Goal: Information Seeking & Learning: Understand process/instructions

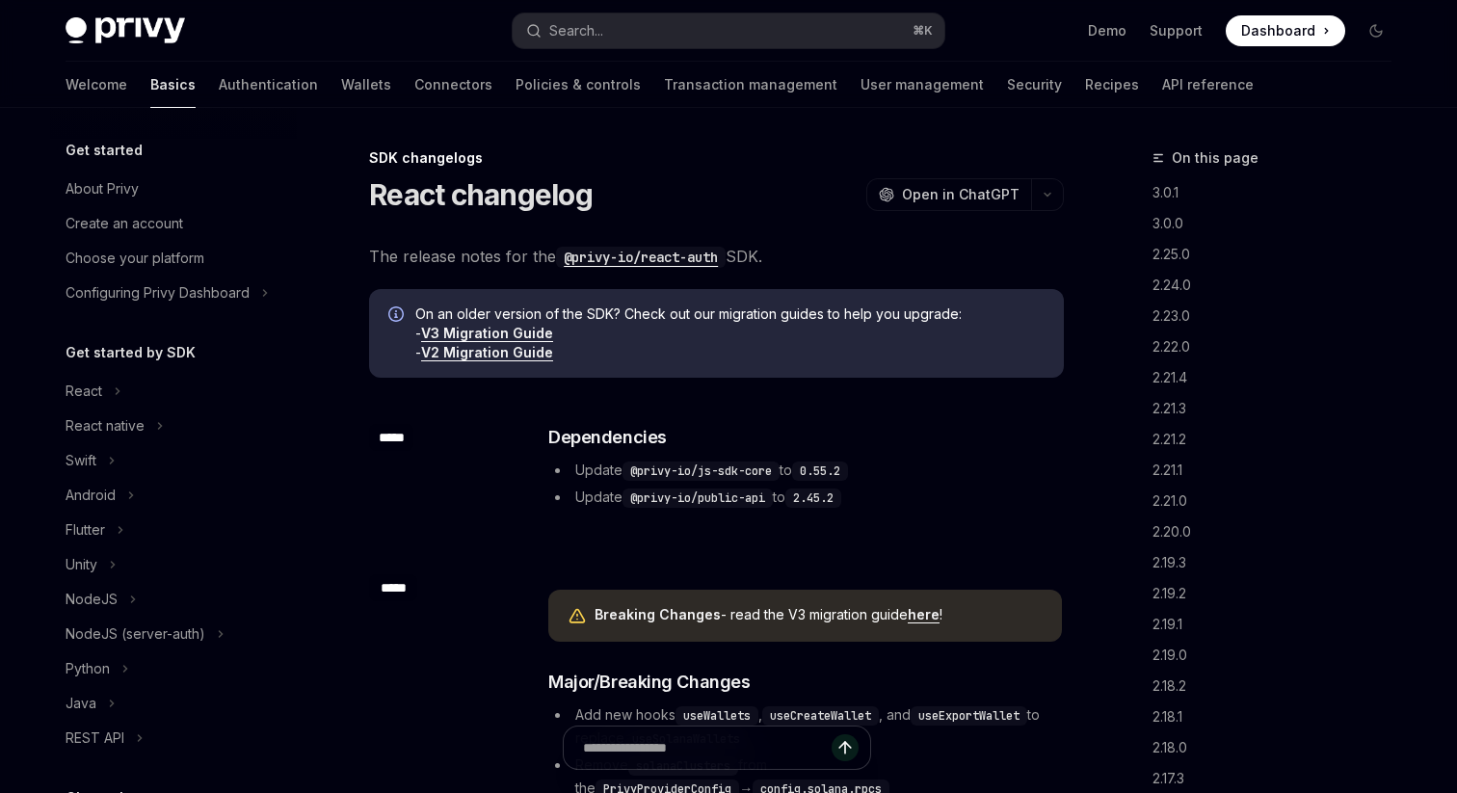
scroll to position [420, 0]
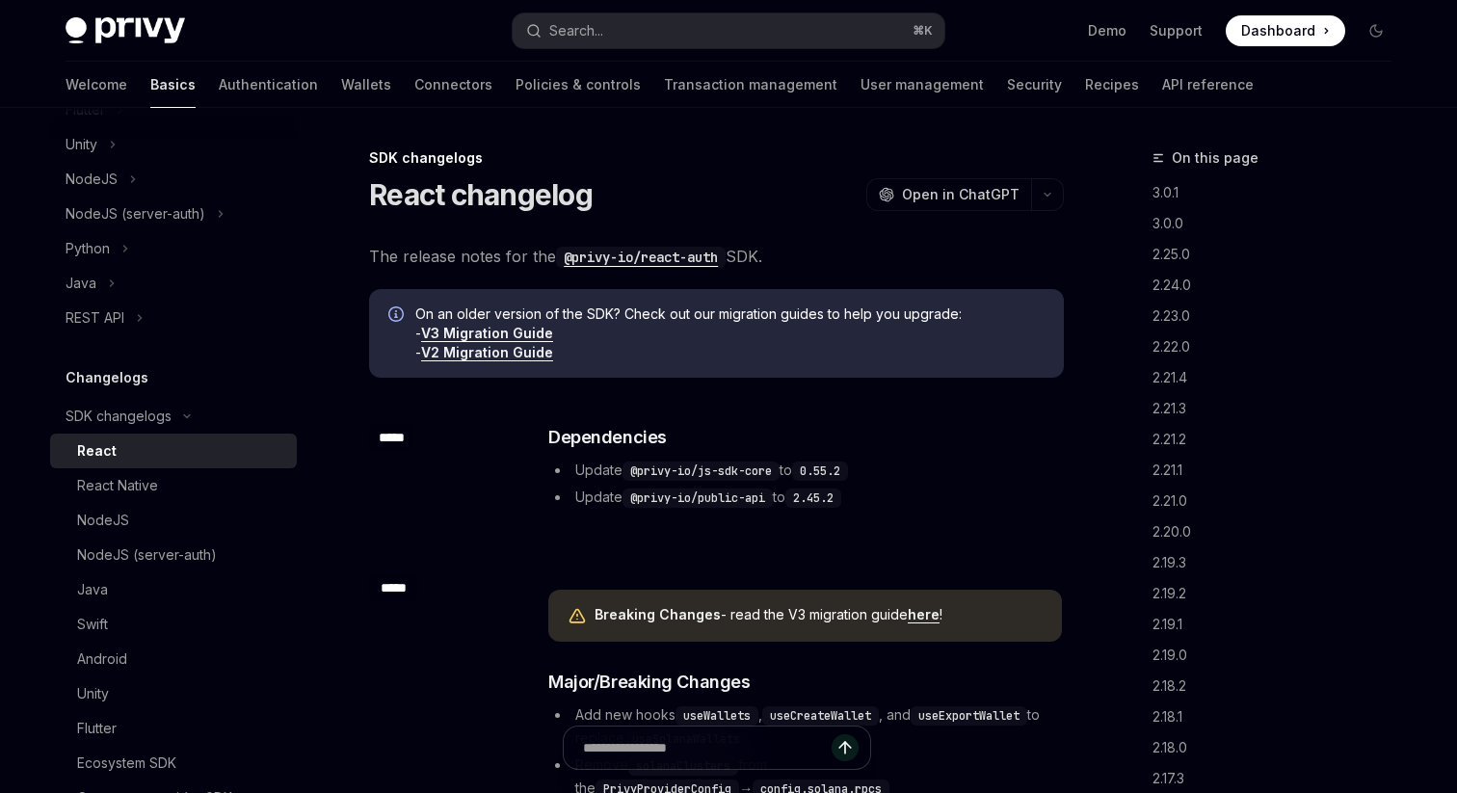
click at [661, 254] on code "@privy-io/react-auth" at bounding box center [641, 257] width 170 height 21
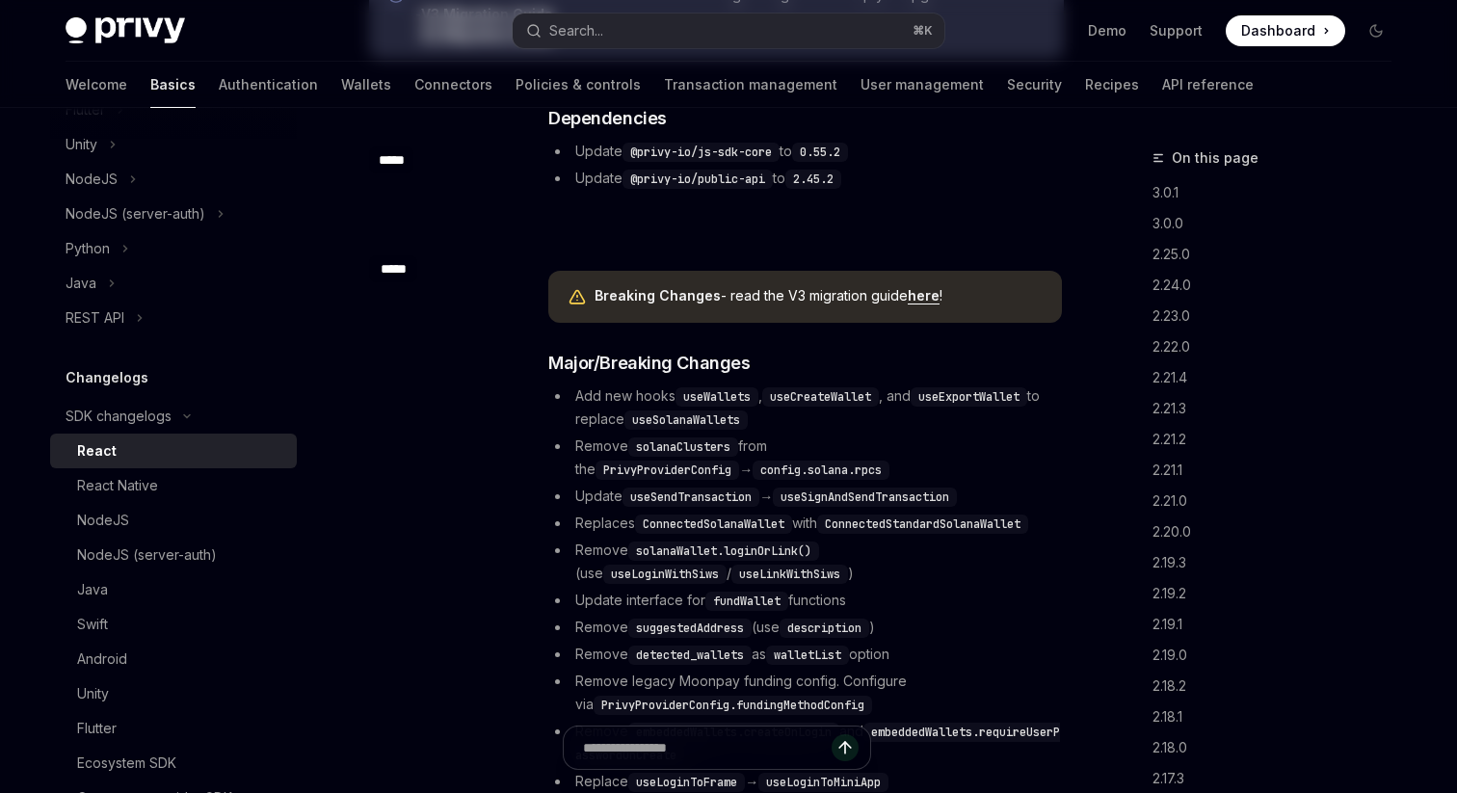
scroll to position [0, 0]
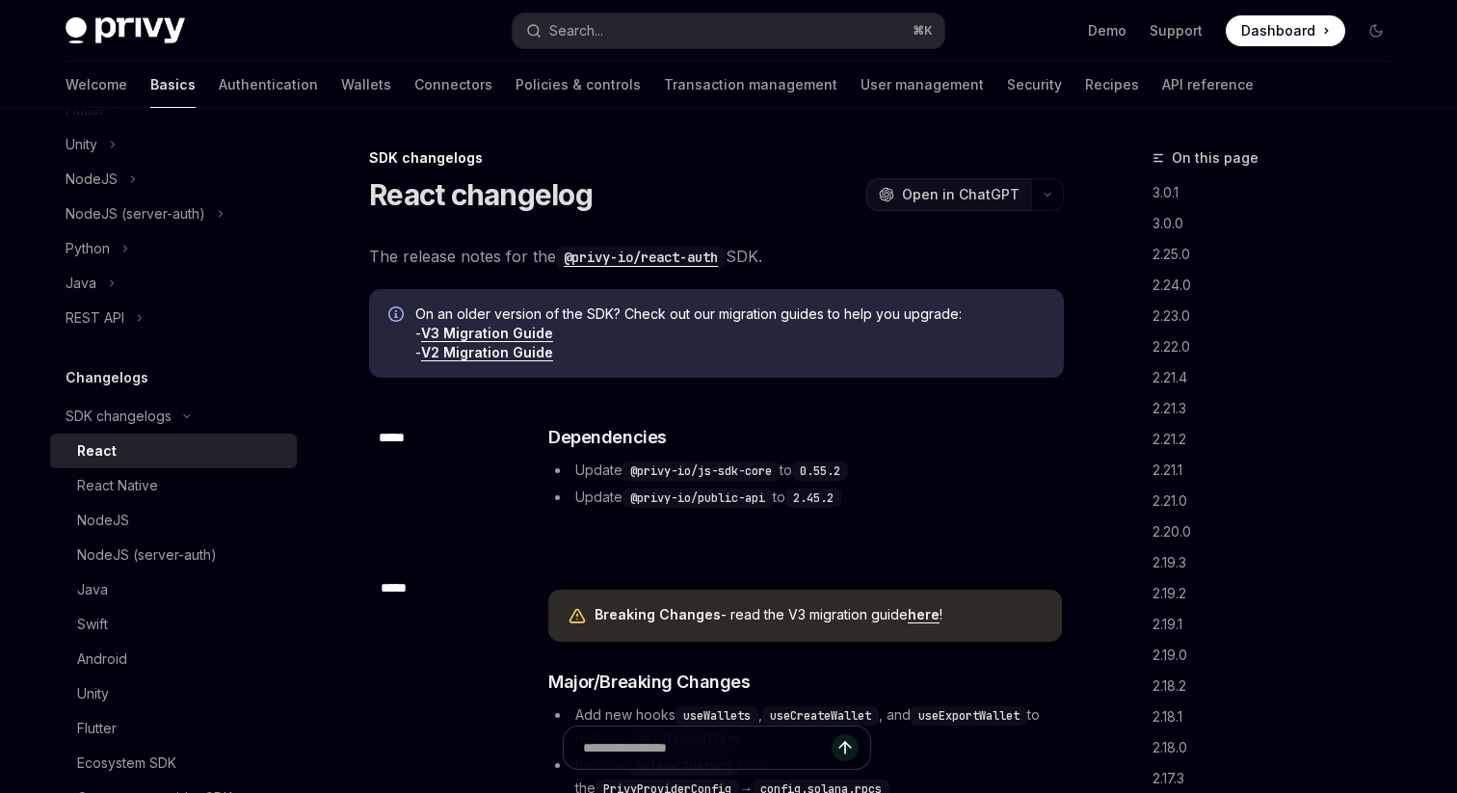
click at [968, 188] on span "Open in ChatGPT" at bounding box center [961, 194] width 118 height 19
click at [536, 331] on link "V3 Migration Guide" at bounding box center [487, 333] width 132 height 17
type textarea "*"
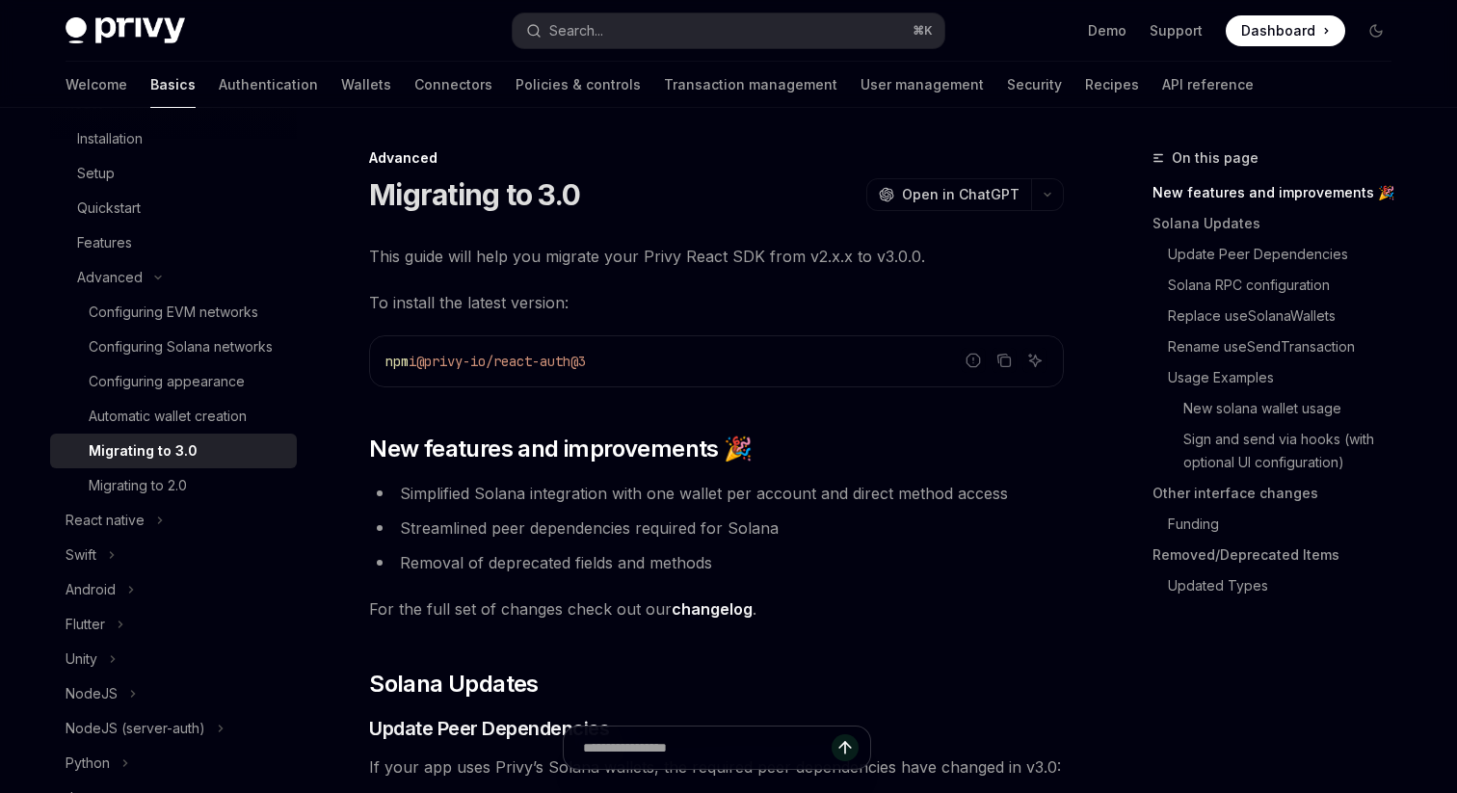
scroll to position [62, 0]
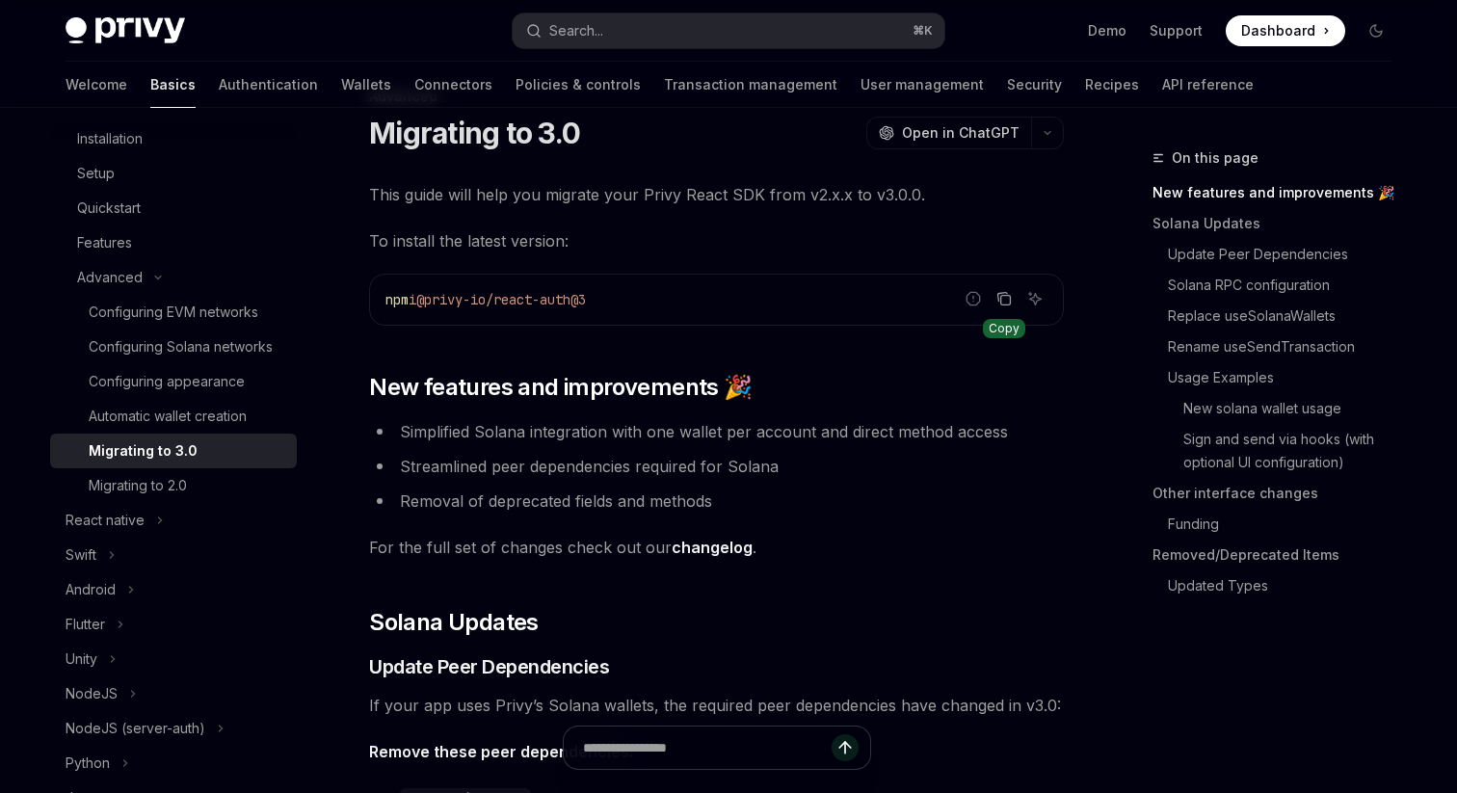
click at [1005, 293] on icon "Copy the contents from the code block" at bounding box center [1003, 297] width 10 height 9
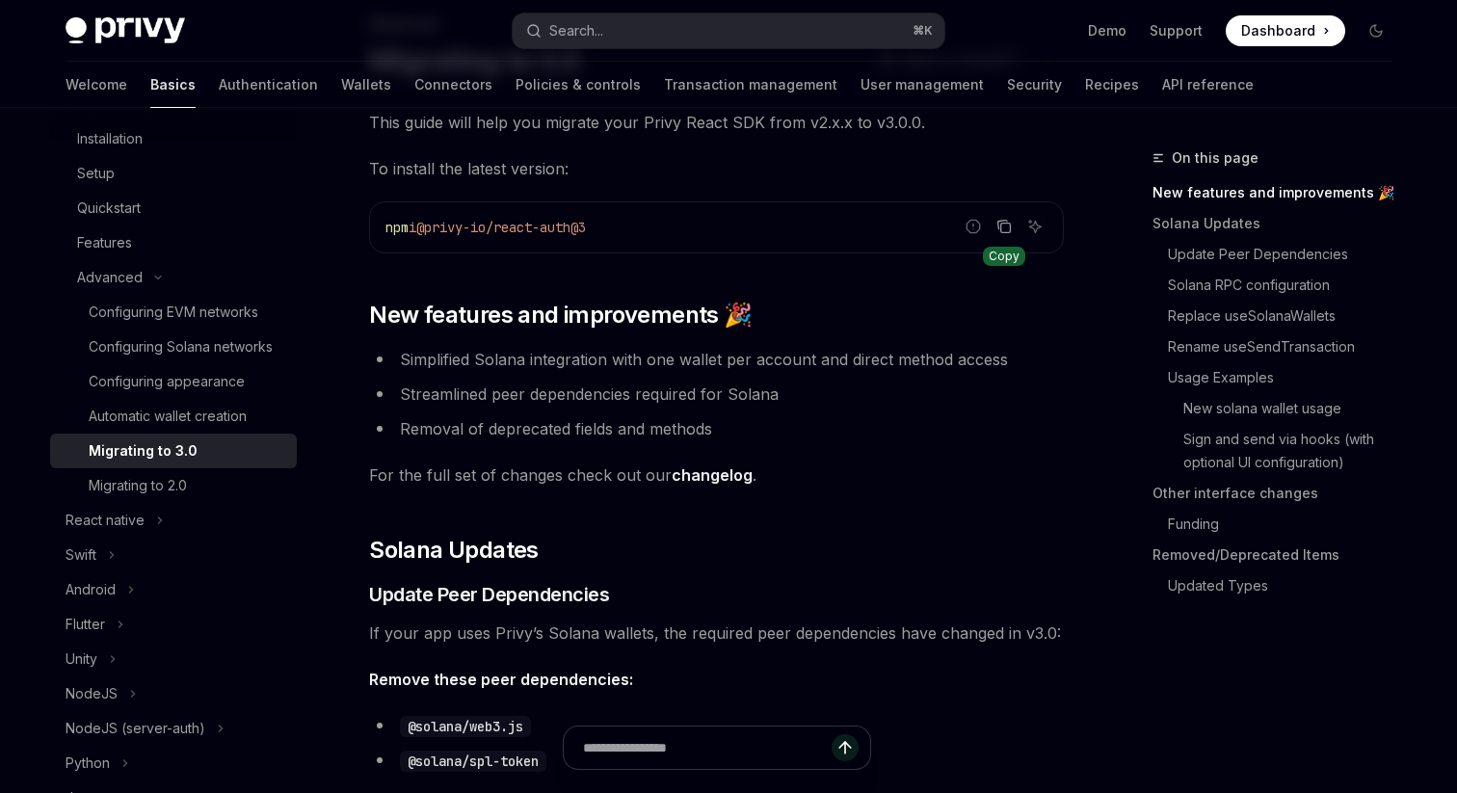
scroll to position [136, 0]
click at [1002, 224] on icon "Copy the contents from the code block" at bounding box center [1003, 224] width 15 height 15
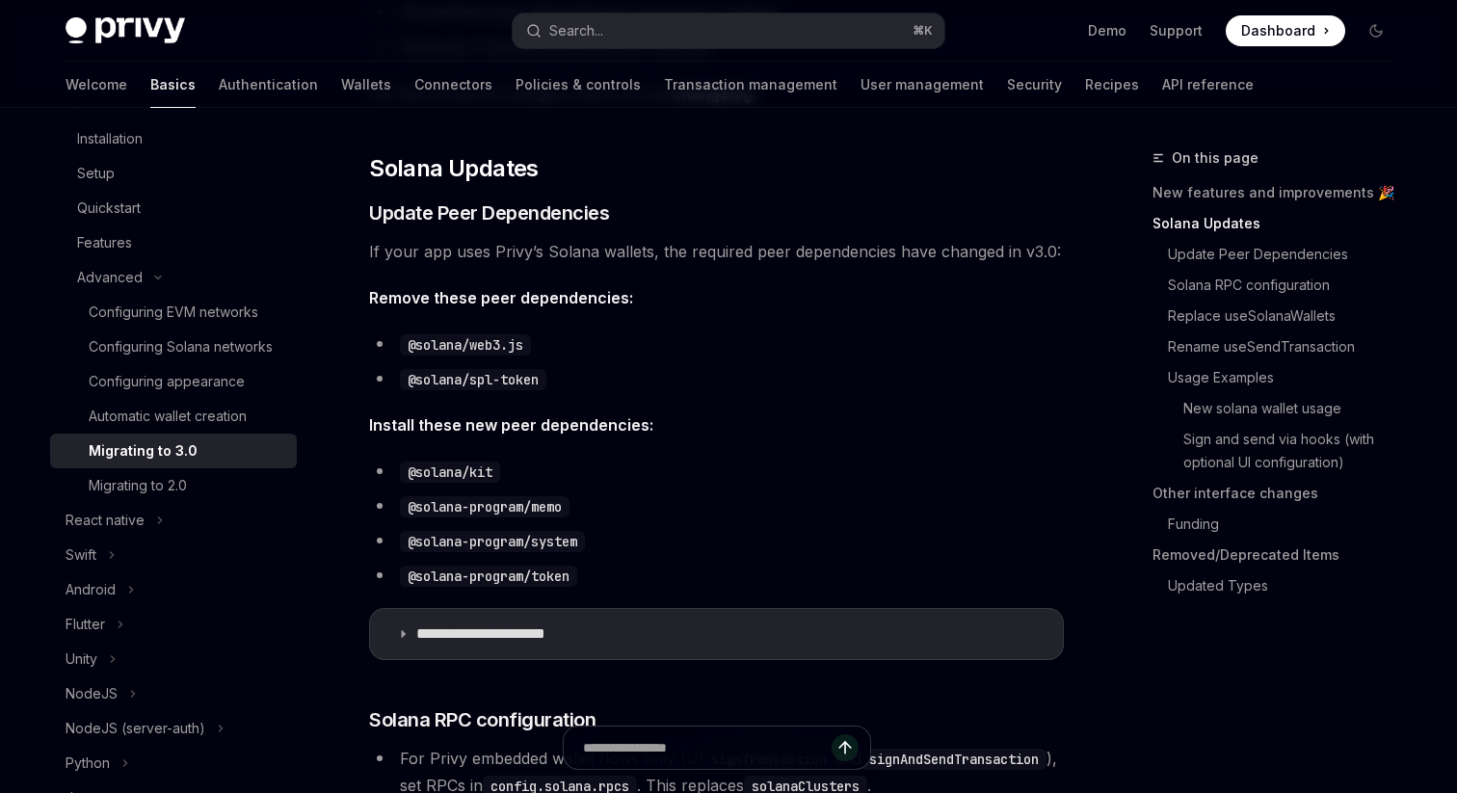
scroll to position [545, 0]
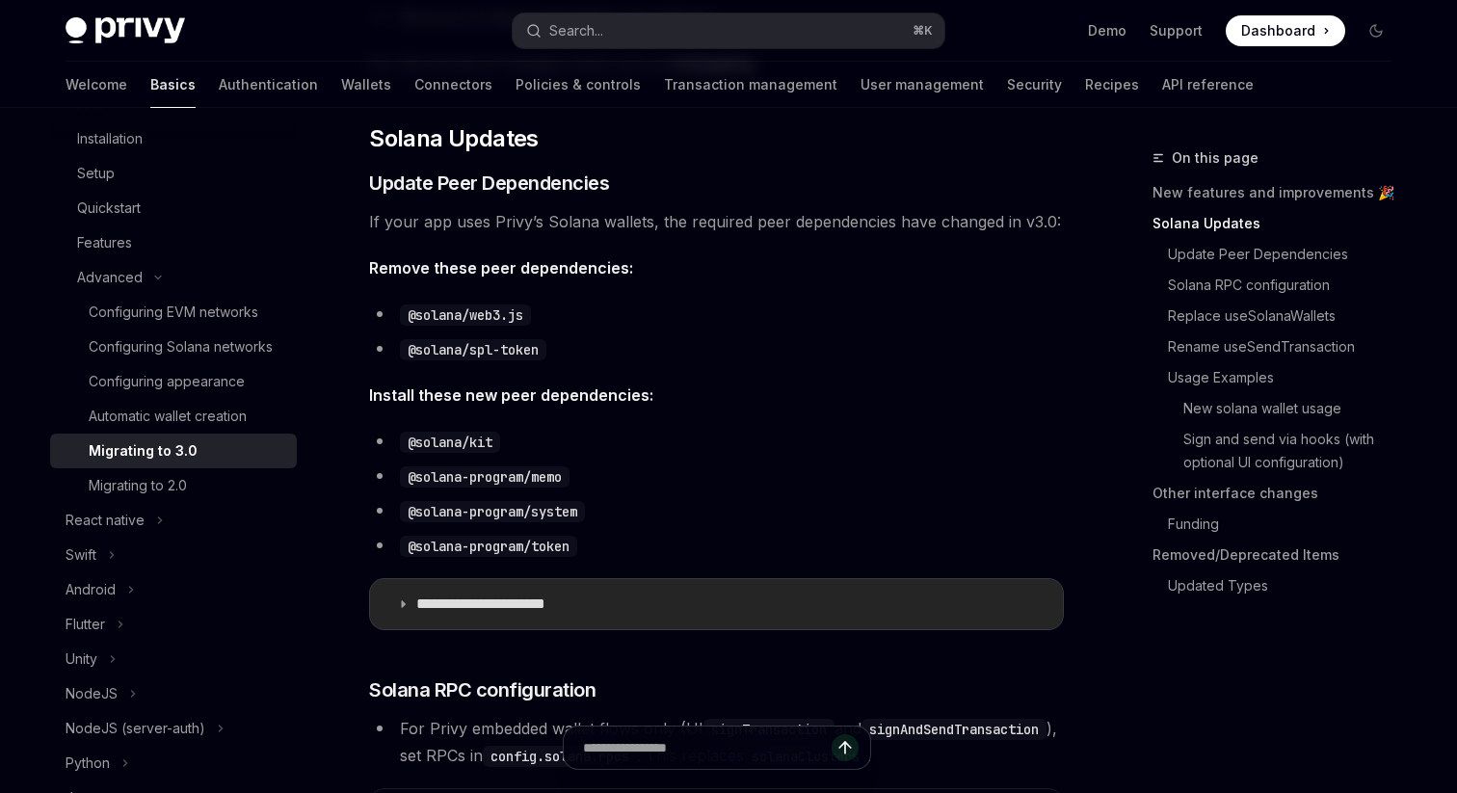
click at [620, 610] on summary "**********" at bounding box center [716, 604] width 693 height 50
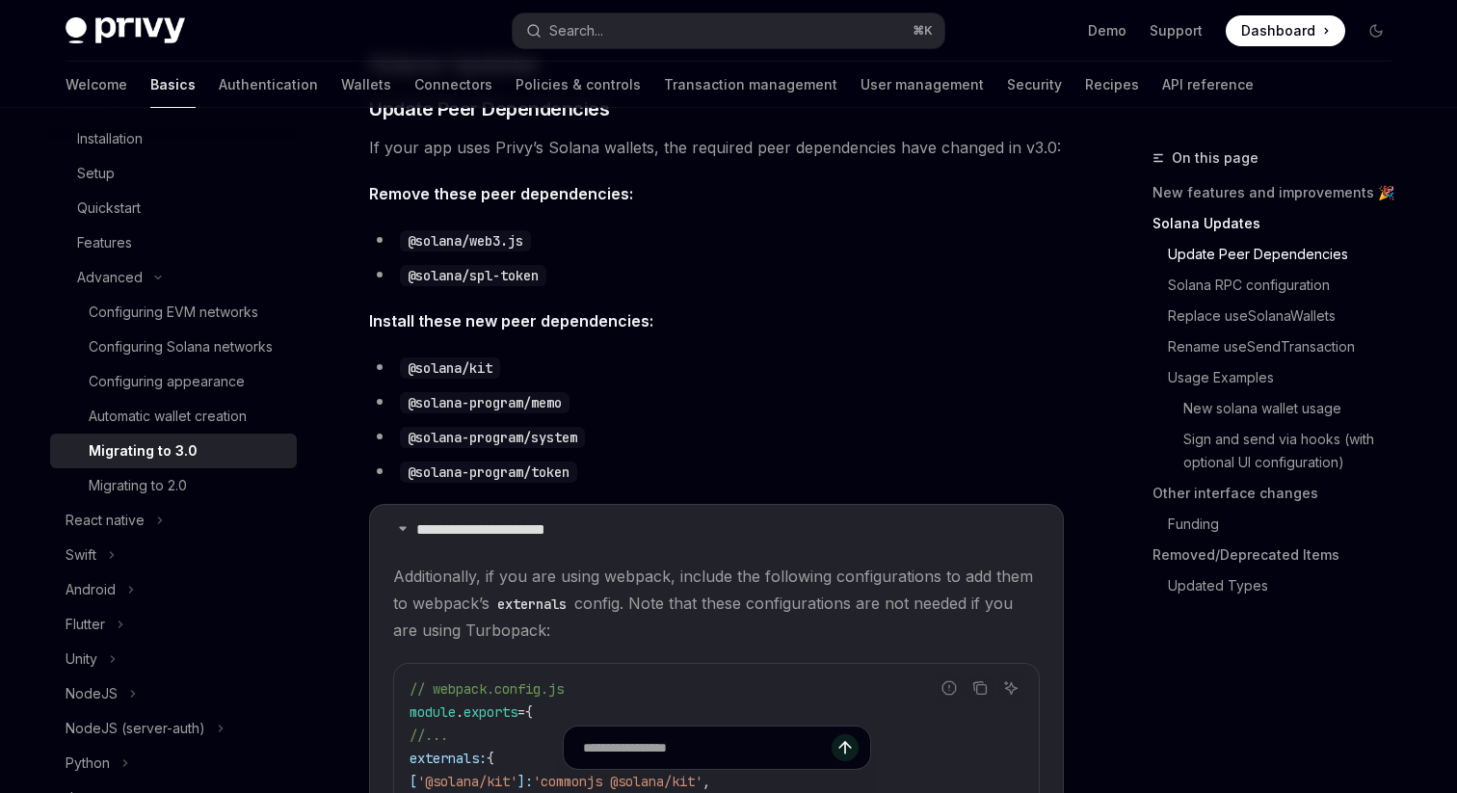
scroll to position [615, 0]
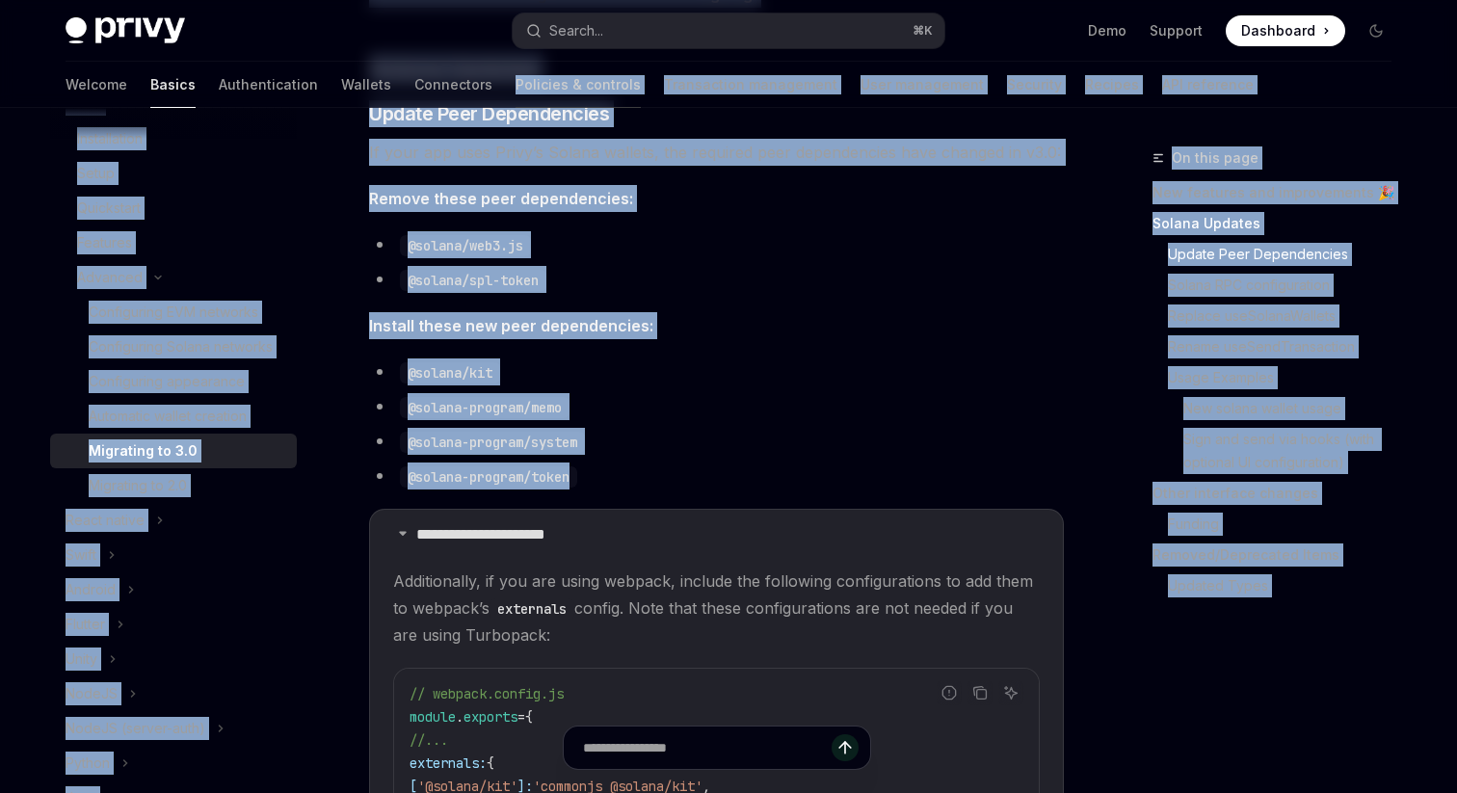
drag, startPoint x: 578, startPoint y: 478, endPoint x: 417, endPoint y: 78, distance: 431.0
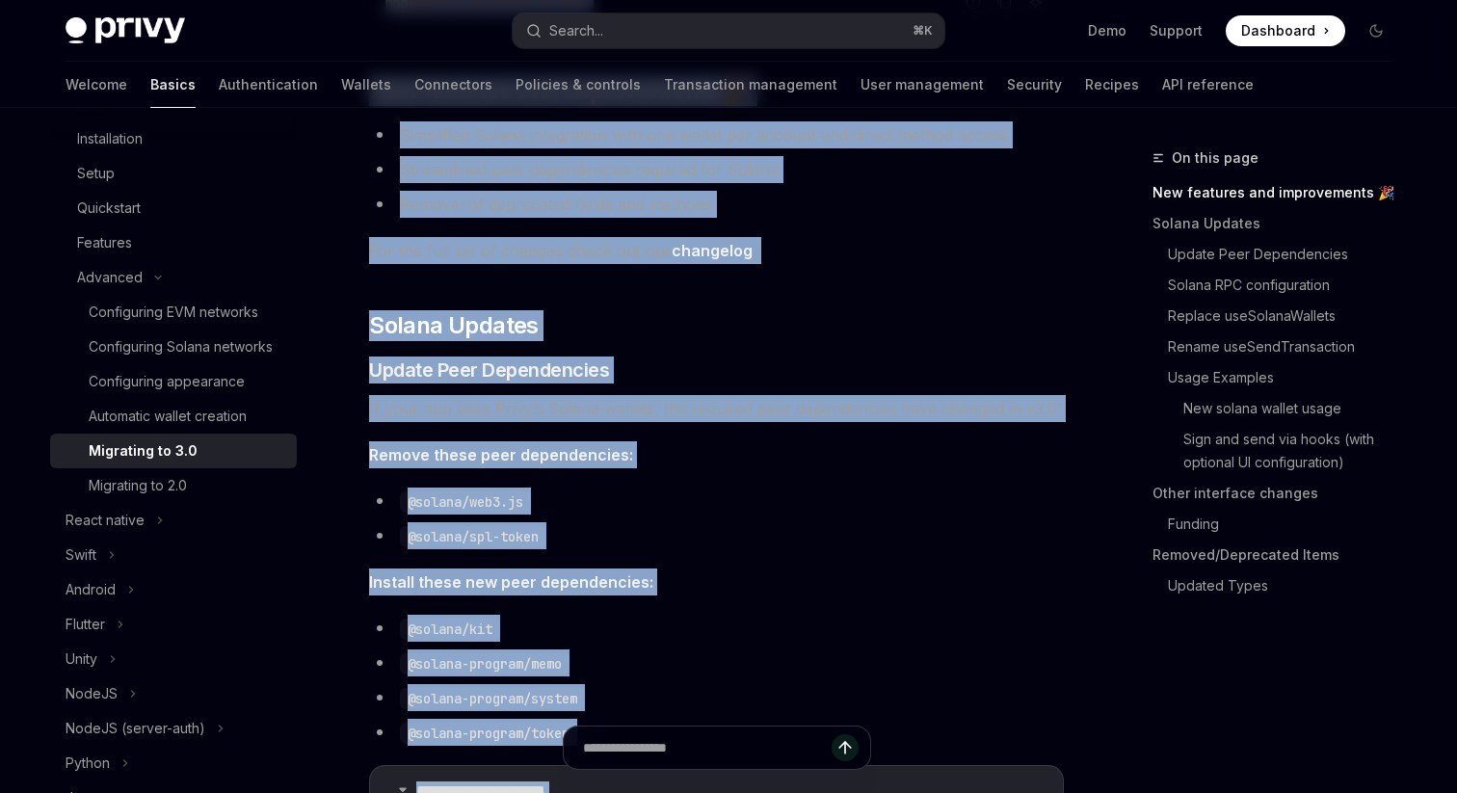
scroll to position [428, 0]
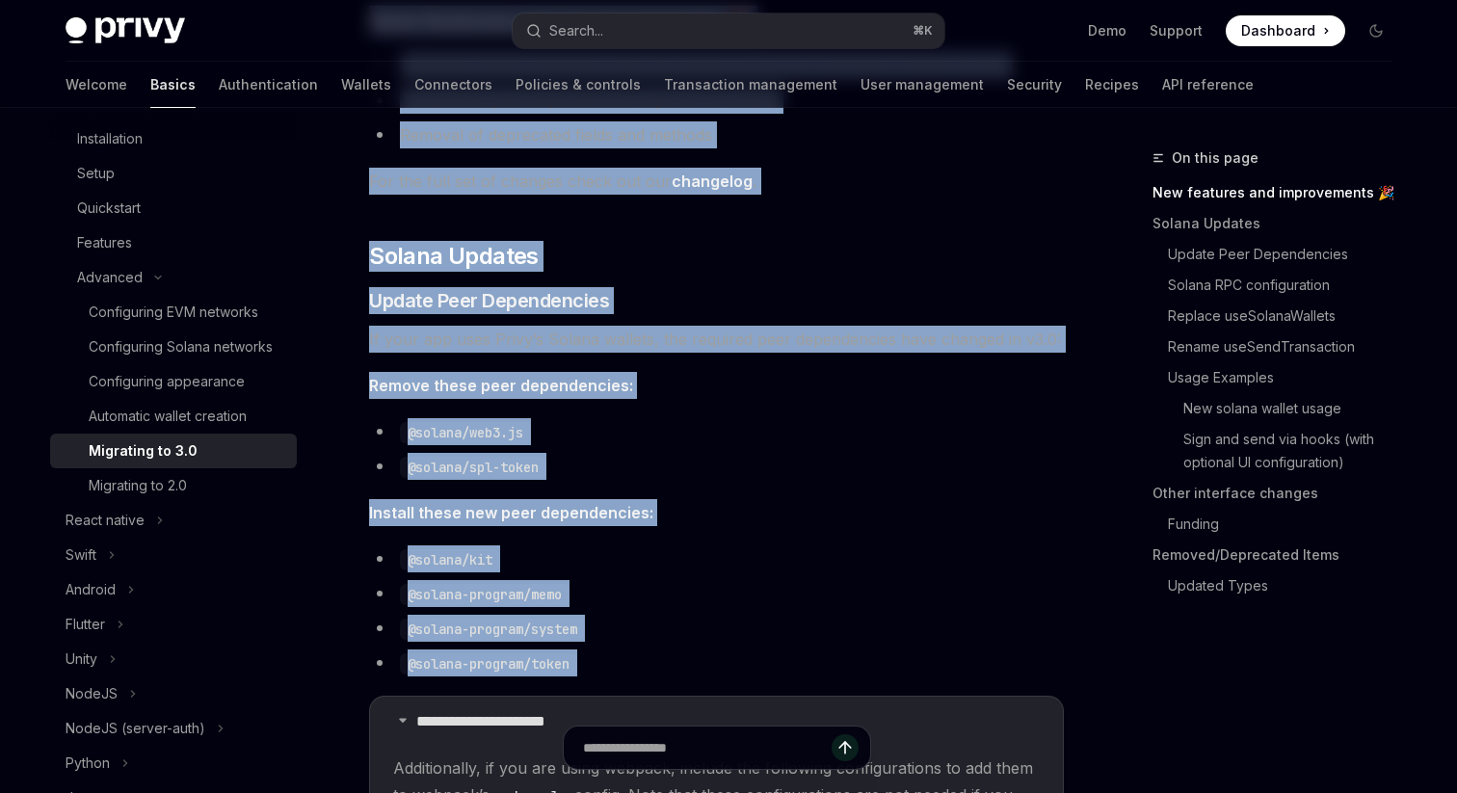
drag, startPoint x: 367, startPoint y: 157, endPoint x: 589, endPoint y: 677, distance: 565.5
copy div "Advanced Migrating to 3.0 OpenAI Open in ChatGPT OpenAI Open in ChatGPT This gu…"
click at [772, 559] on li "@solana/kit" at bounding box center [716, 558] width 695 height 27
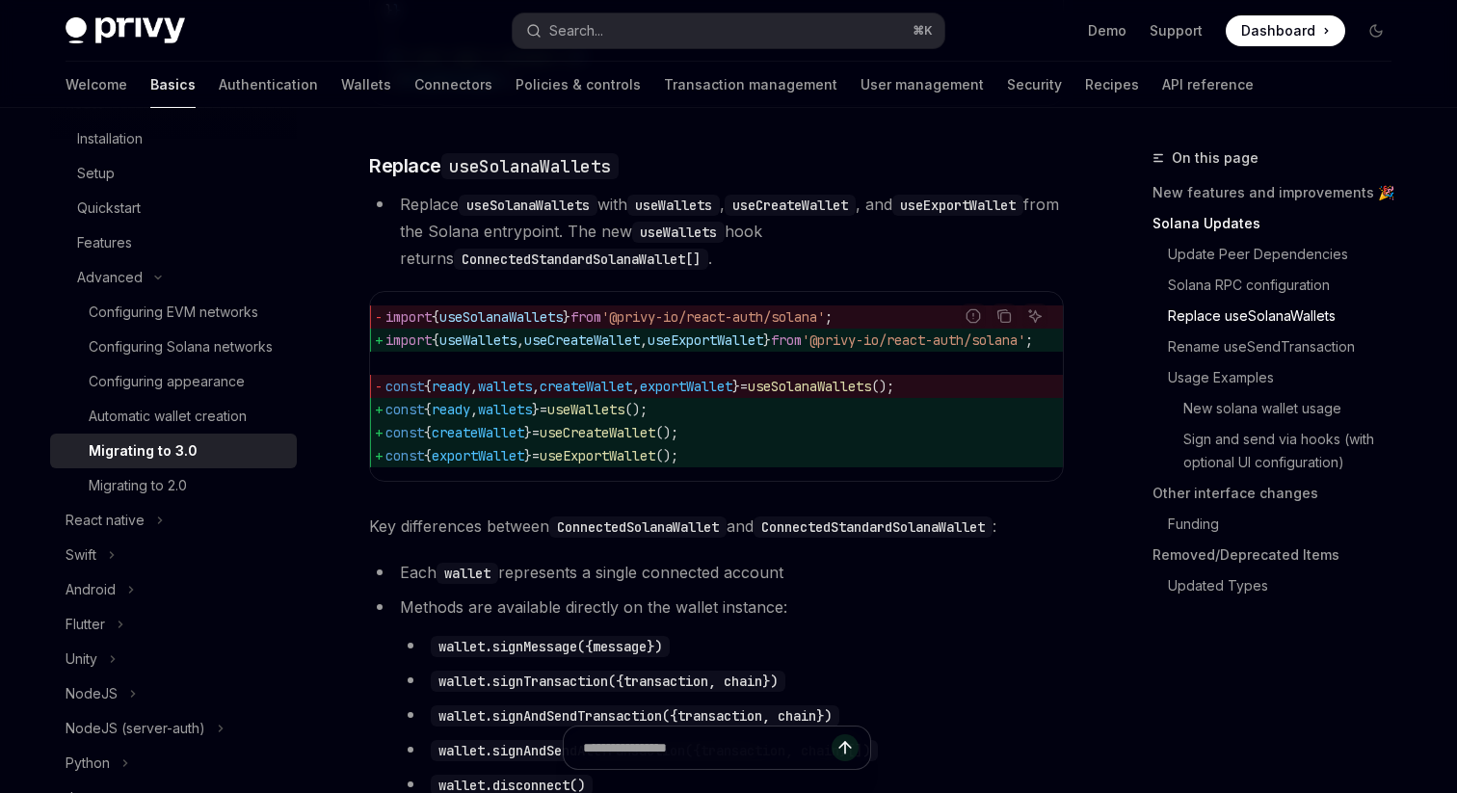
scroll to position [2391, 0]
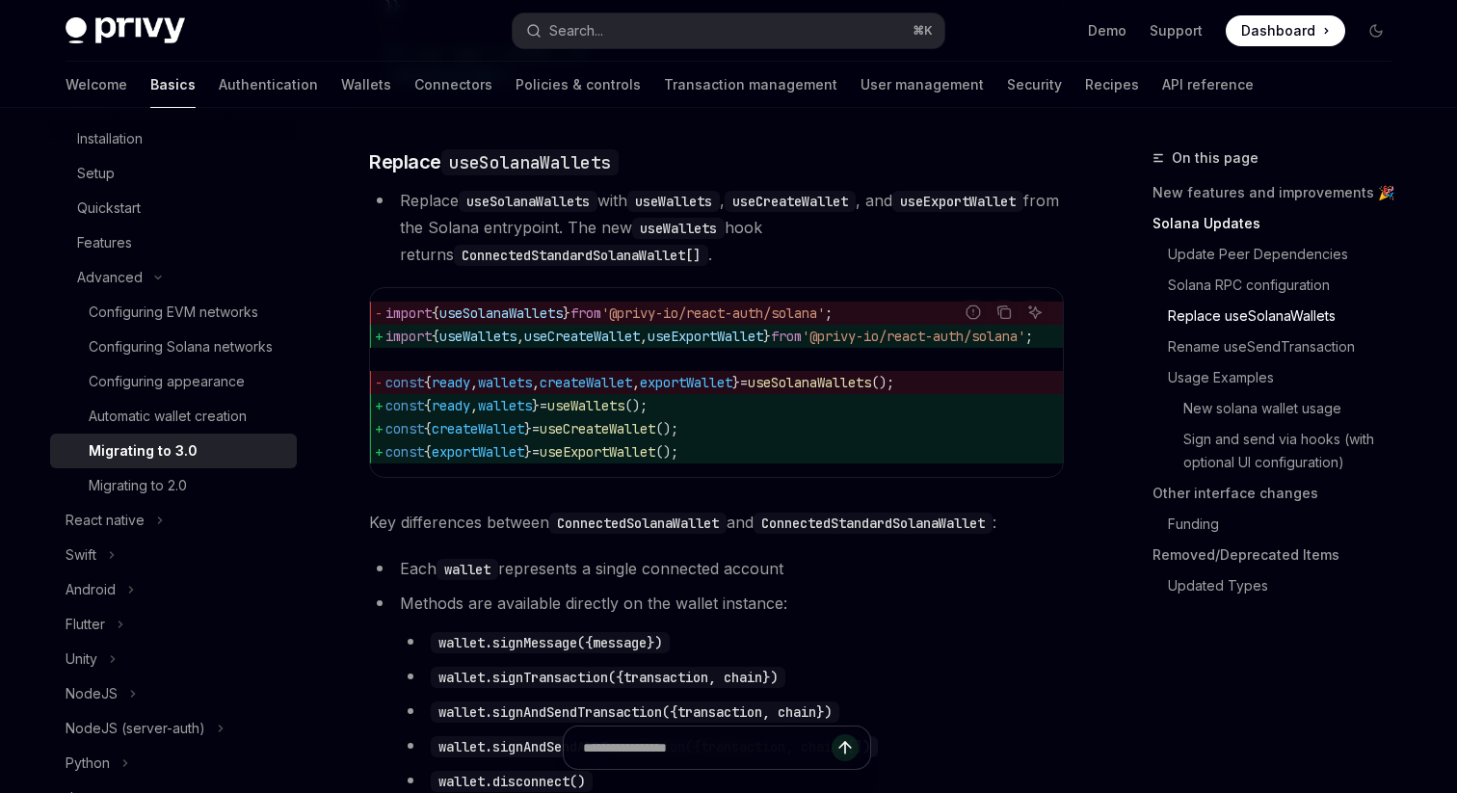
click at [892, 212] on code "useExportWallet" at bounding box center [957, 201] width 131 height 21
click at [348, 168] on icon "Navigate to header" at bounding box center [341, 162] width 13 height 12
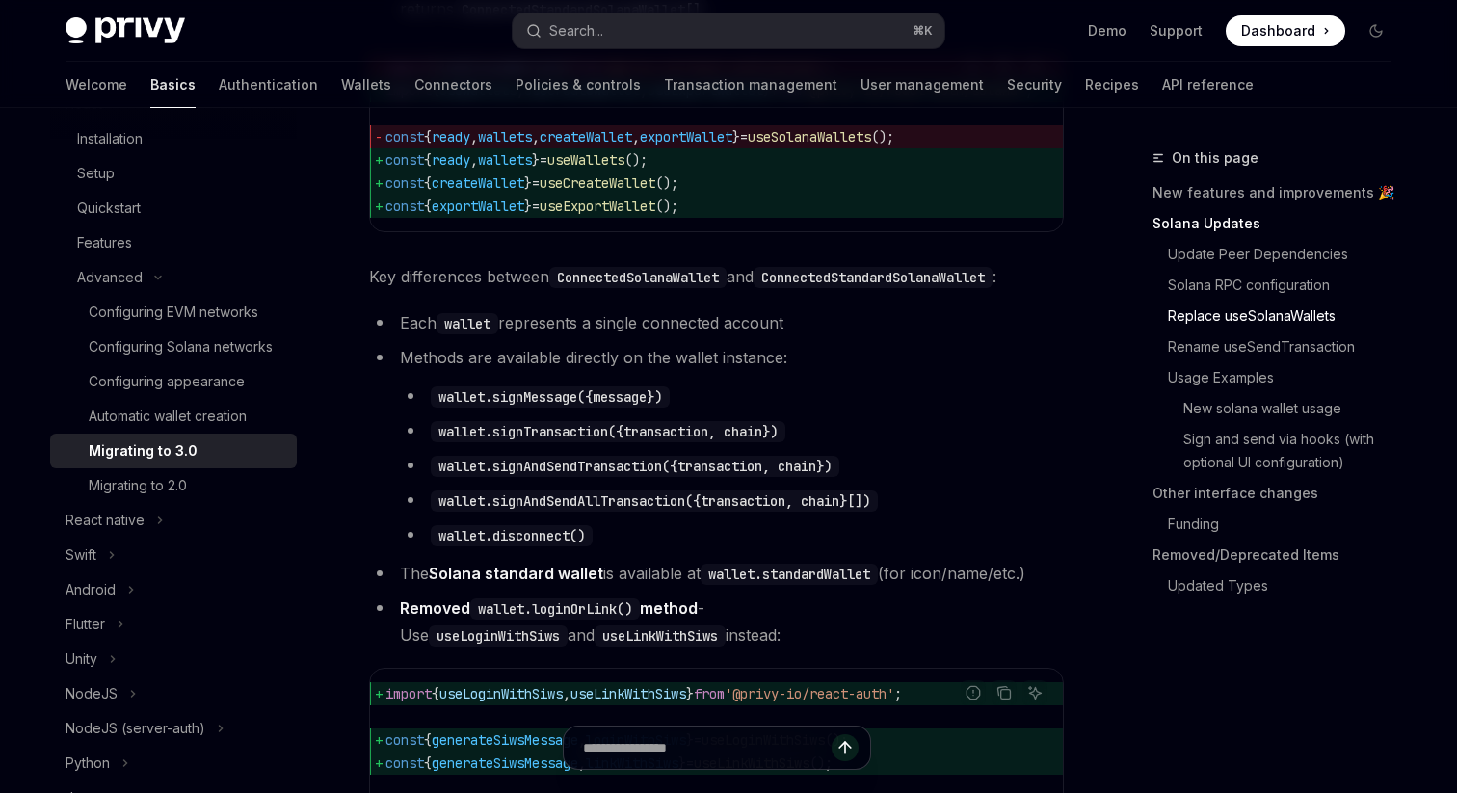
scroll to position [2652, 0]
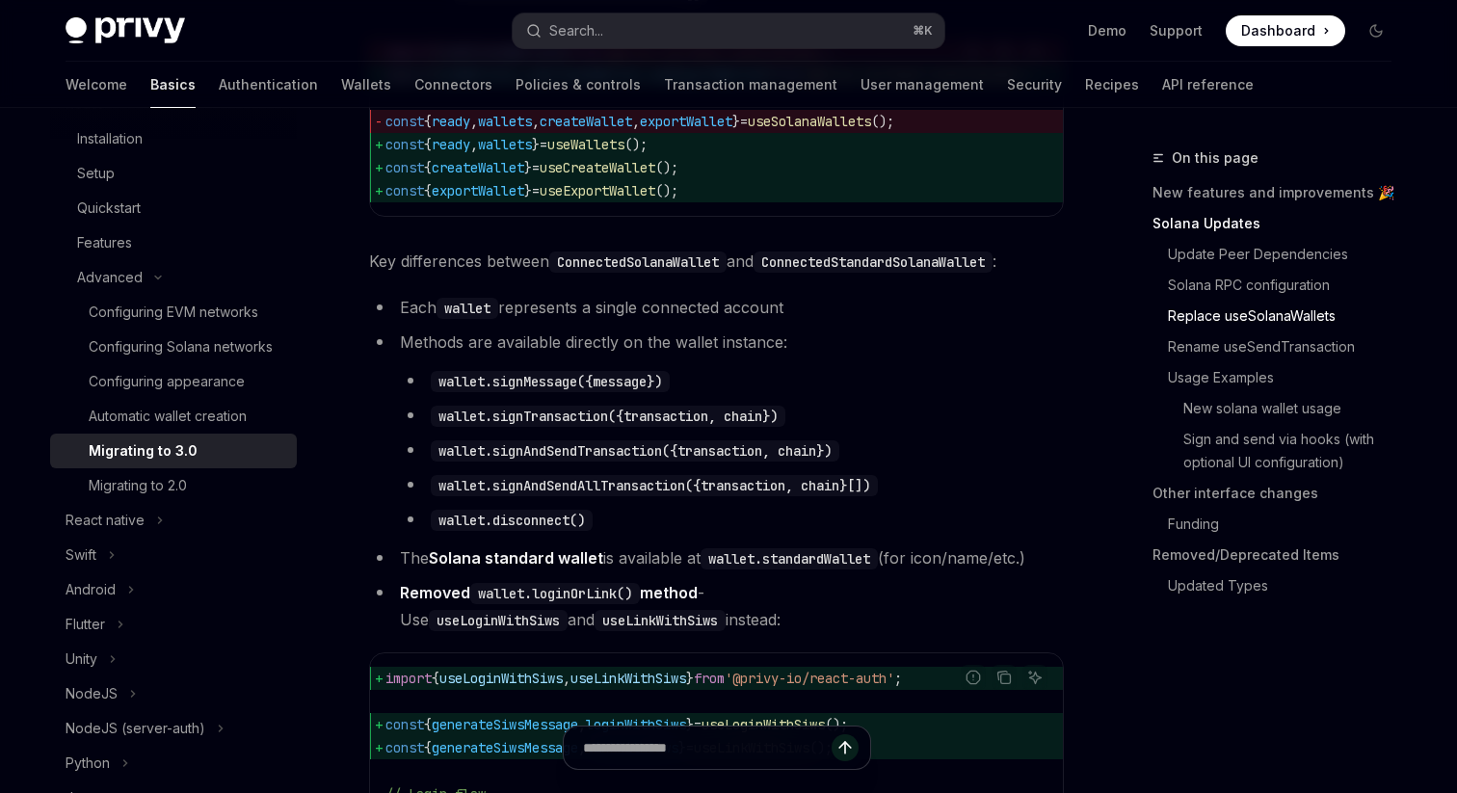
drag, startPoint x: 601, startPoint y: 663, endPoint x: 448, endPoint y: 169, distance: 517.4
click at [540, 531] on code "wallet.disconnect()" at bounding box center [512, 520] width 162 height 21
drag, startPoint x: 601, startPoint y: 667, endPoint x: 445, endPoint y: 280, distance: 416.7
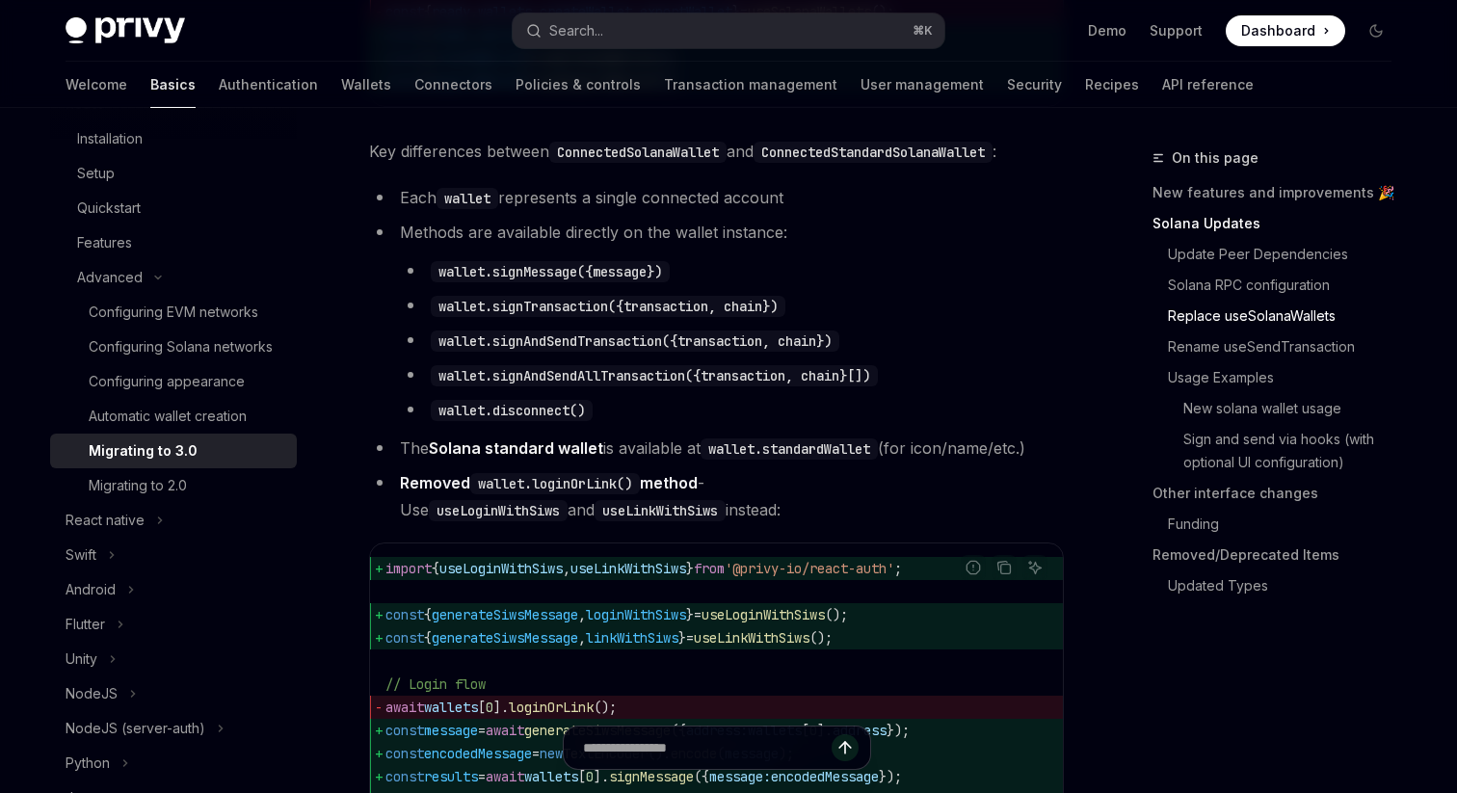
scroll to position [2759, 0]
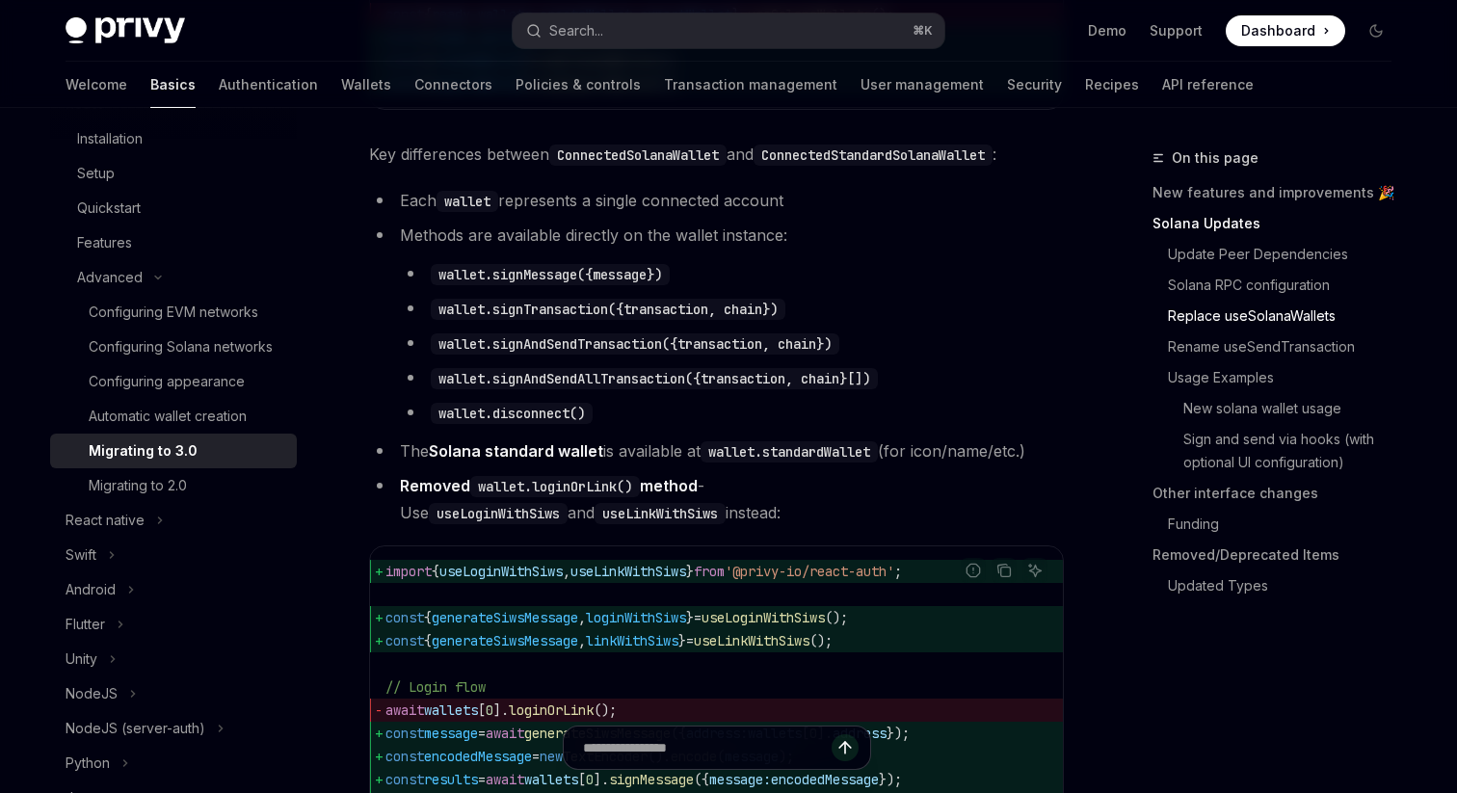
click at [612, 389] on code "wallet.signAndSendAllTransaction({transaction, chain}[])" at bounding box center [654, 378] width 447 height 21
drag, startPoint x: 1058, startPoint y: 498, endPoint x: 604, endPoint y: 150, distance: 571.7
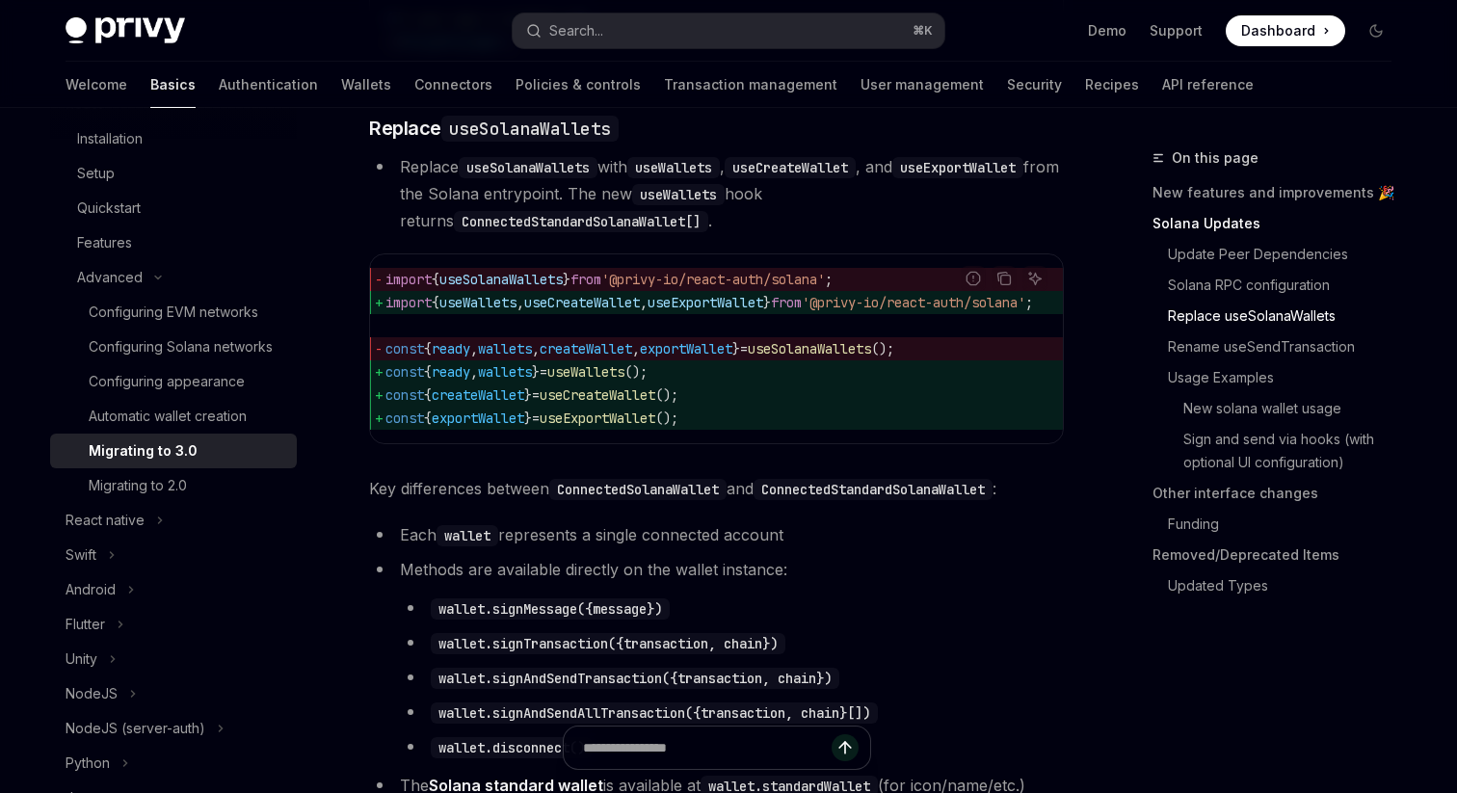
scroll to position [2416, 0]
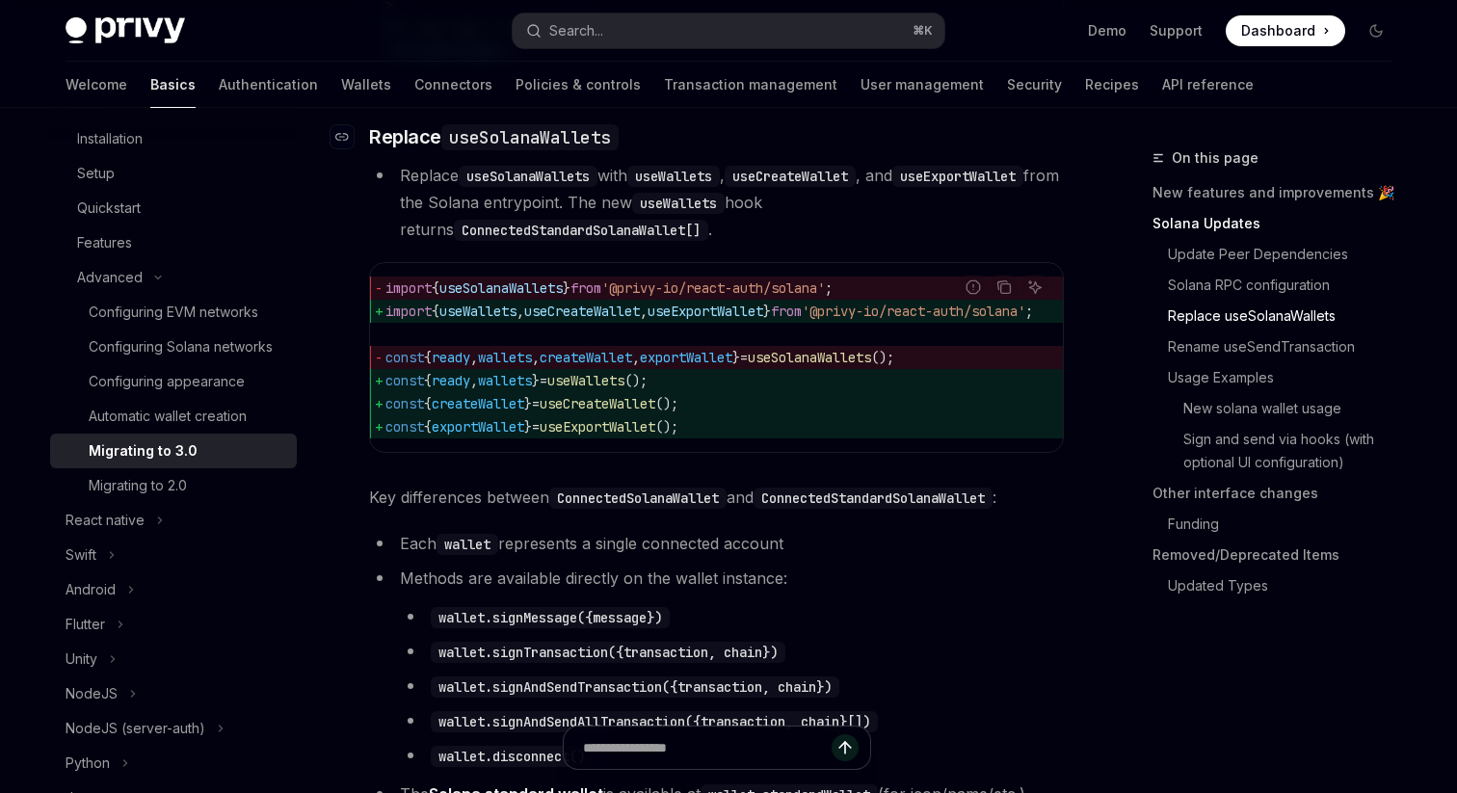
click at [418, 150] on span "Replace useSolanaWallets" at bounding box center [494, 136] width 250 height 27
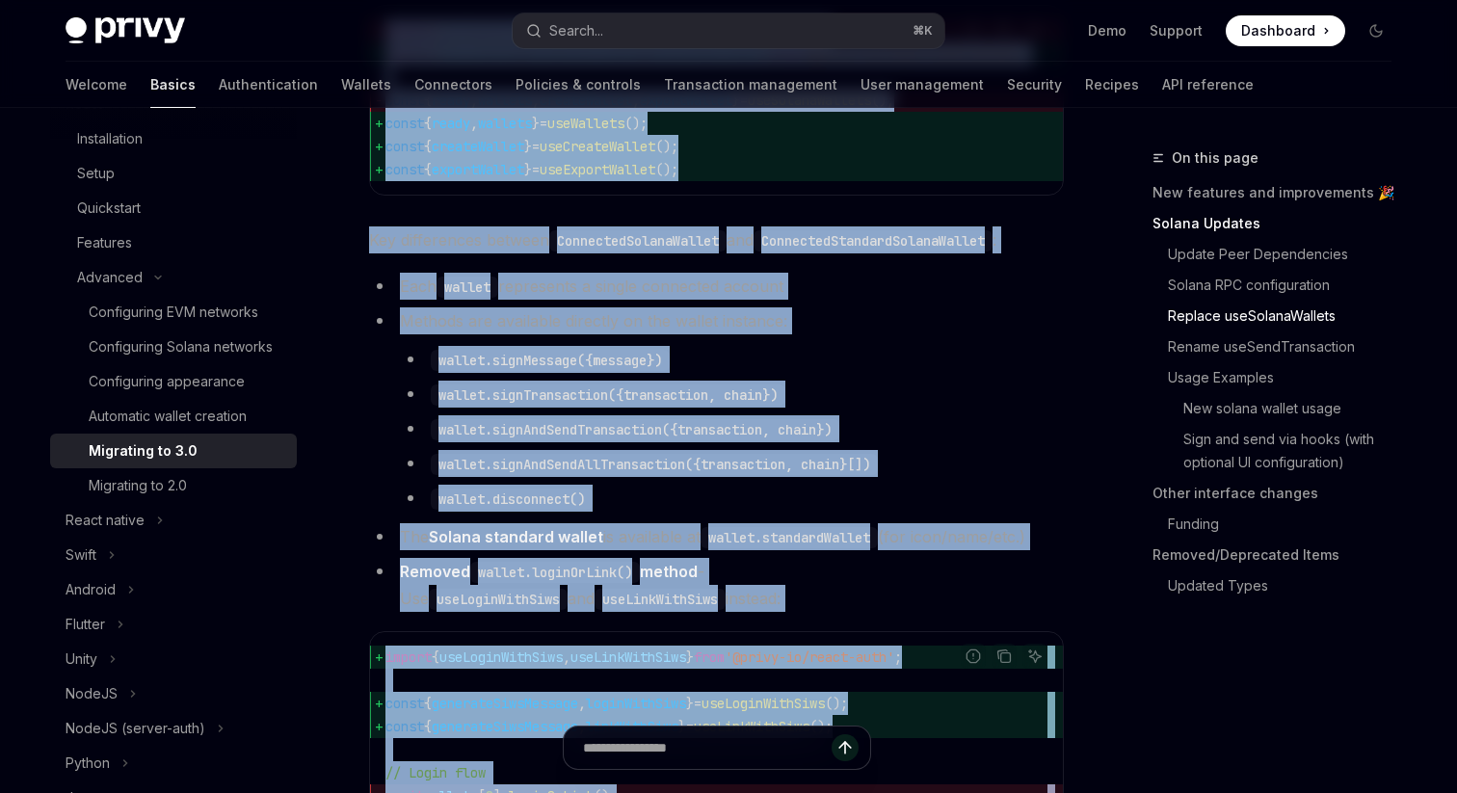
scroll to position [2762, 0]
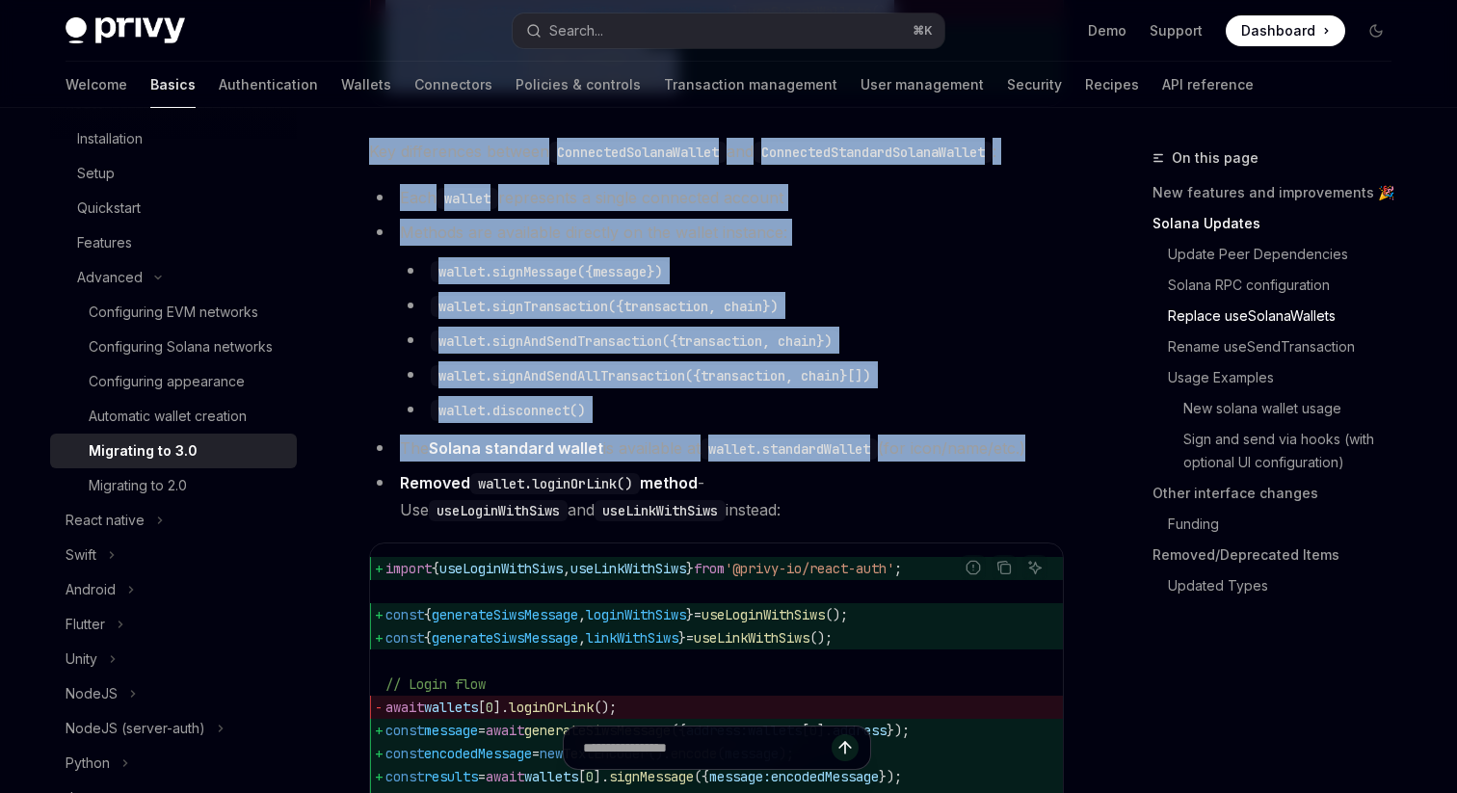
drag, startPoint x: 403, startPoint y: 198, endPoint x: 687, endPoint y: 514, distance: 425.0
copy div "Replace useSolanaWallets with useWallets , useCreateWallet , and useExportWalle…"
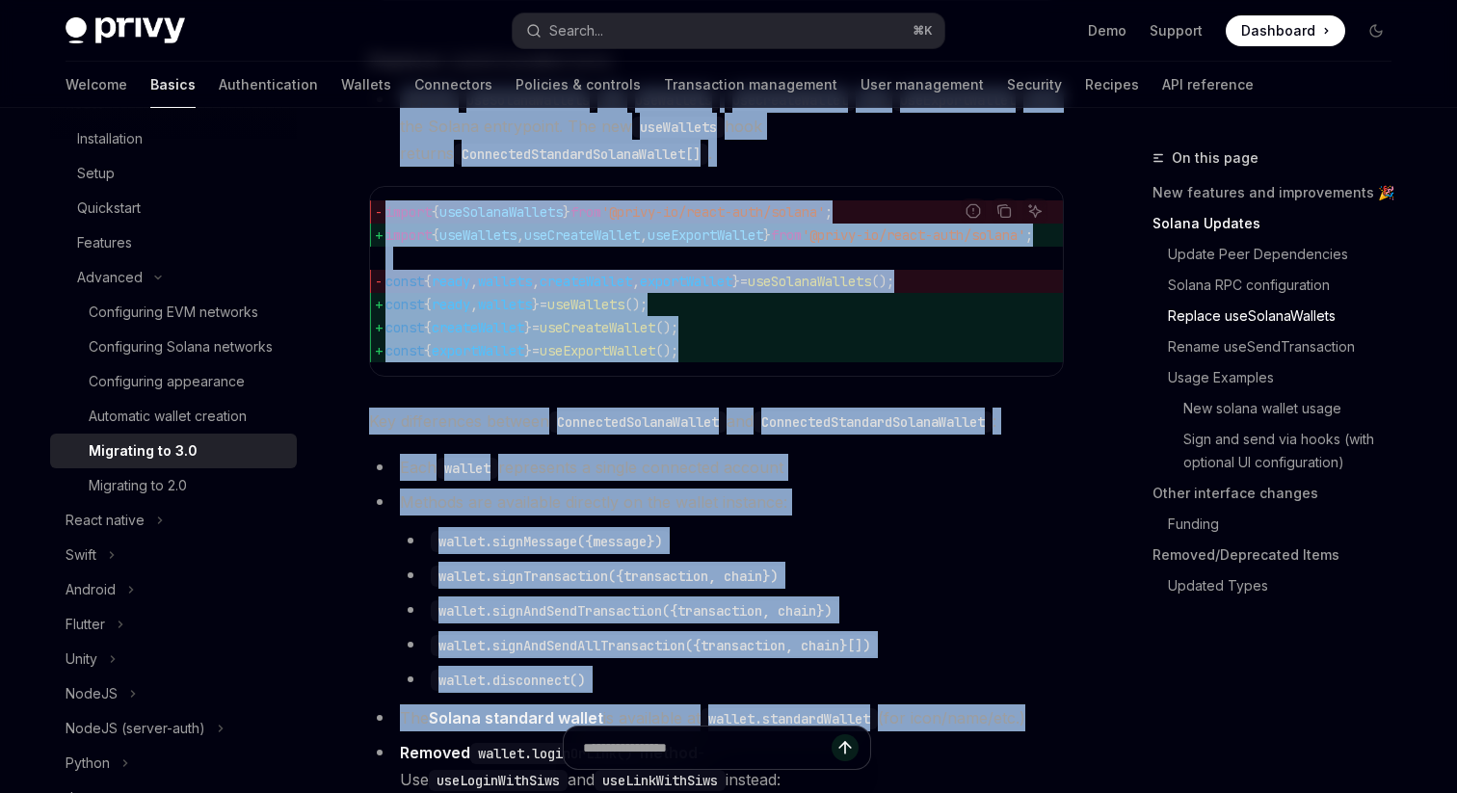
scroll to position [2478, 0]
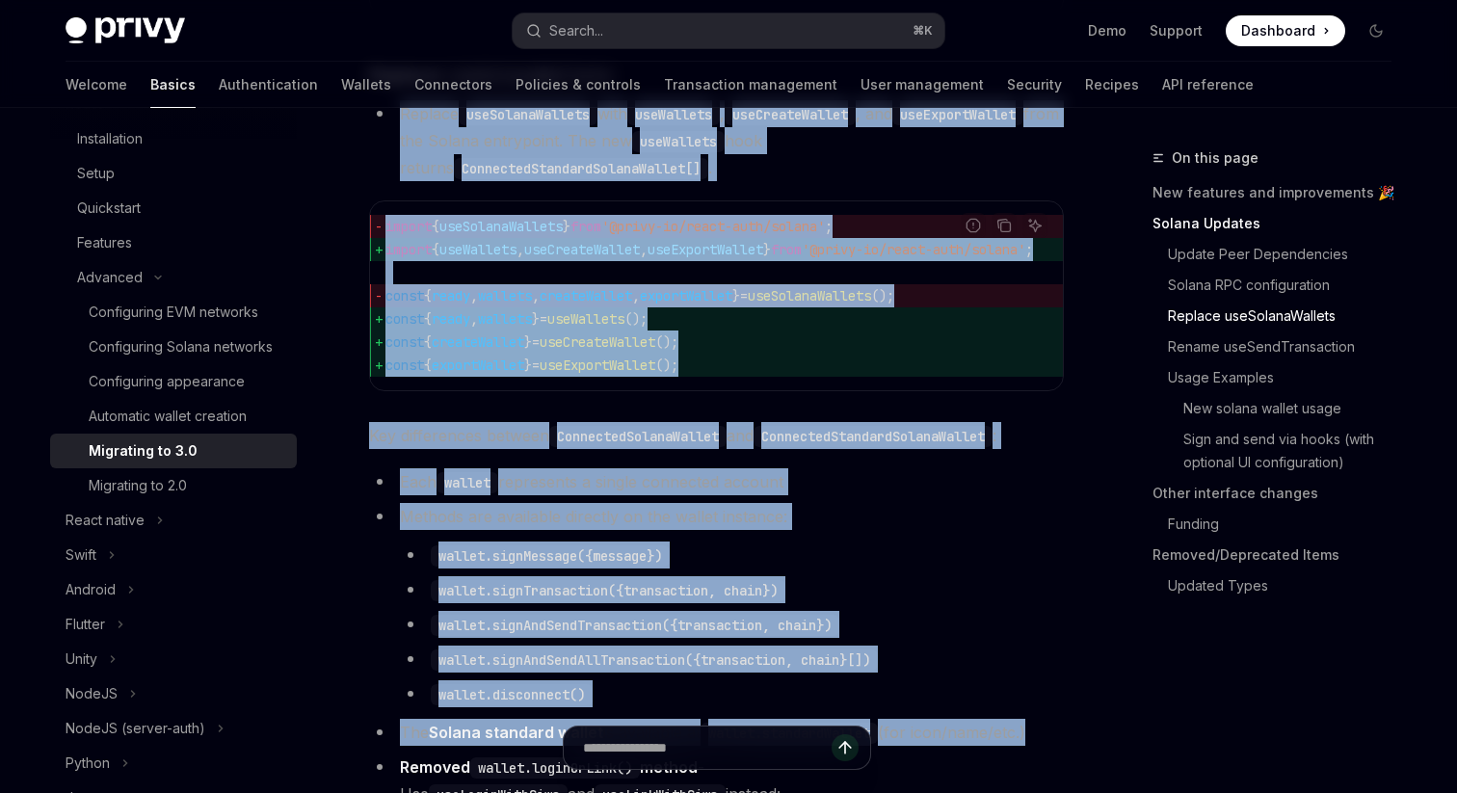
click at [758, 354] on span "const { createWallet } = useCreateWallet ();" at bounding box center [732, 341] width 694 height 23
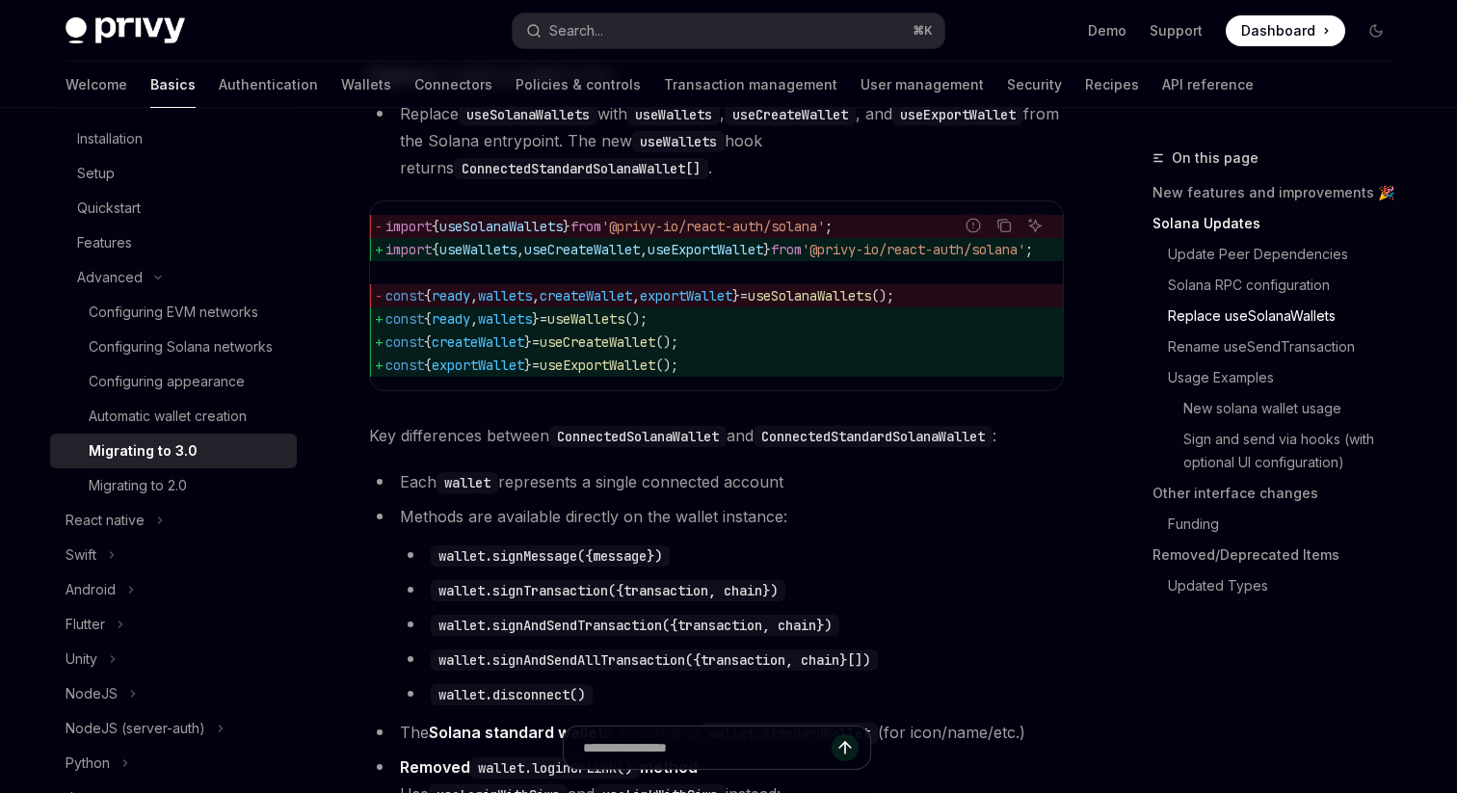
drag, startPoint x: 751, startPoint y: 427, endPoint x: 791, endPoint y: 423, distance: 39.7
click at [791, 390] on div "import { useSolanaWallets } from '@privy-io/react-auth/solana' ; import { useWa…" at bounding box center [716, 295] width 693 height 189
click at [848, 377] on span "const { exportWallet } = useExportWallet ();" at bounding box center [732, 365] width 694 height 23
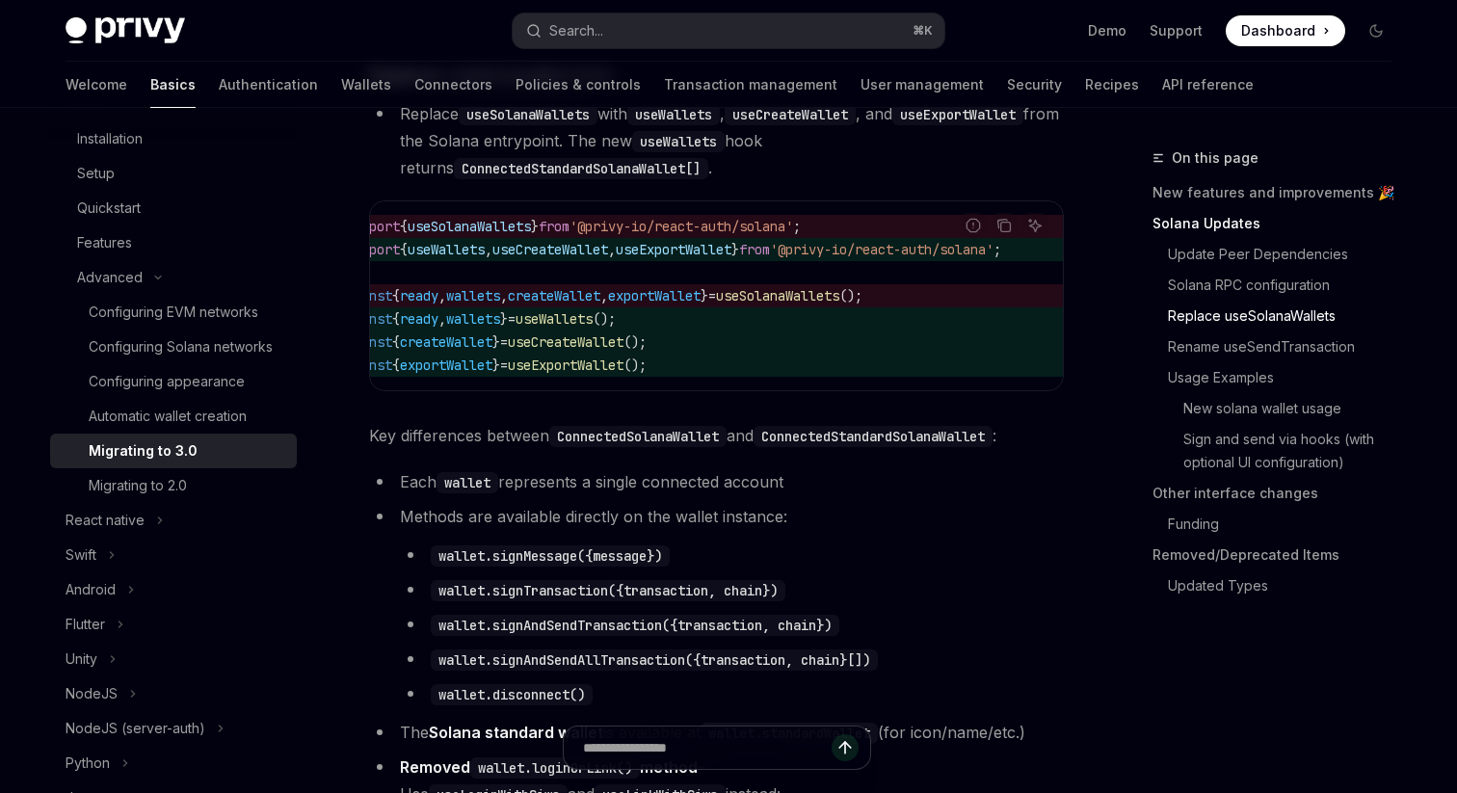
scroll to position [0, 0]
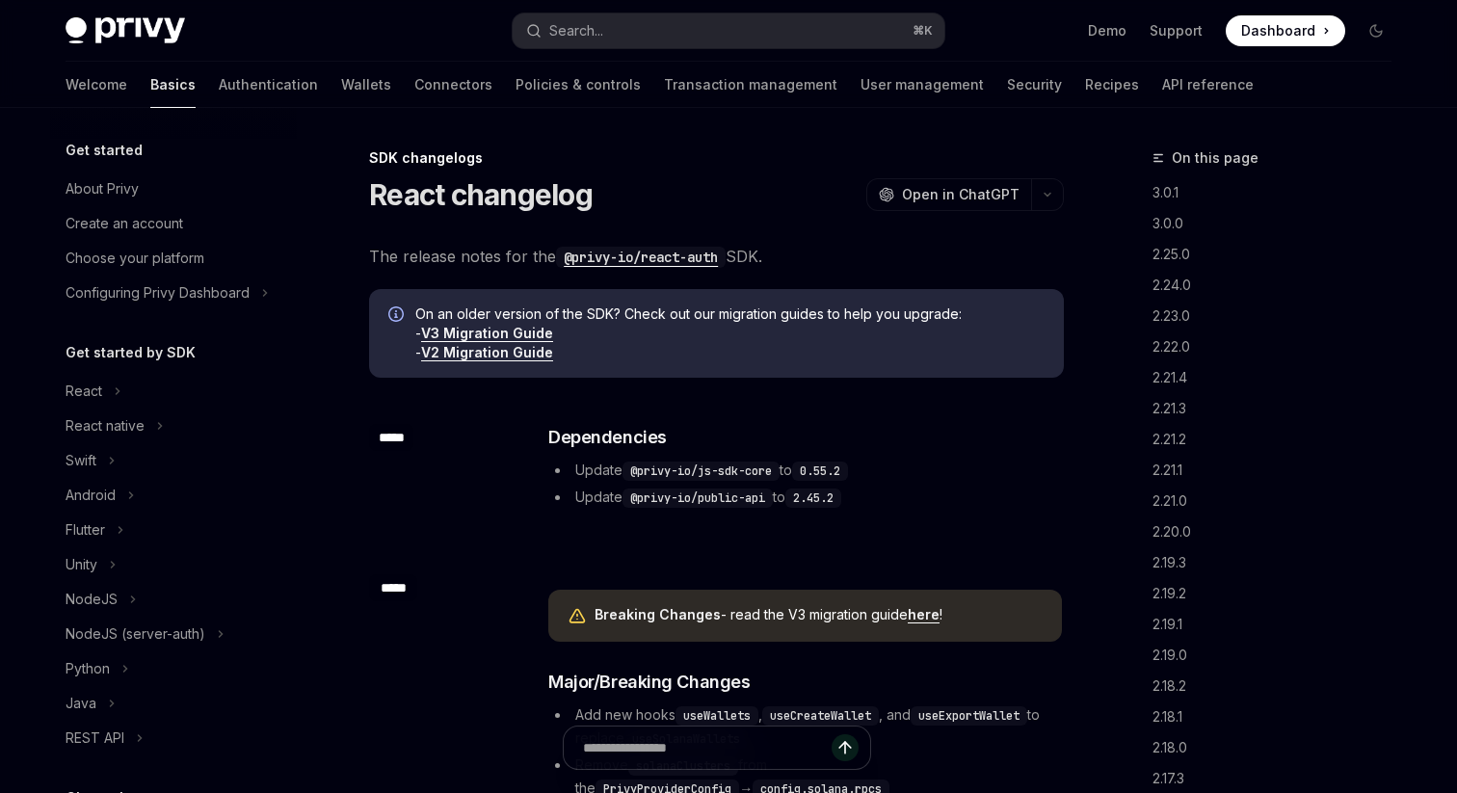
type textarea "*"
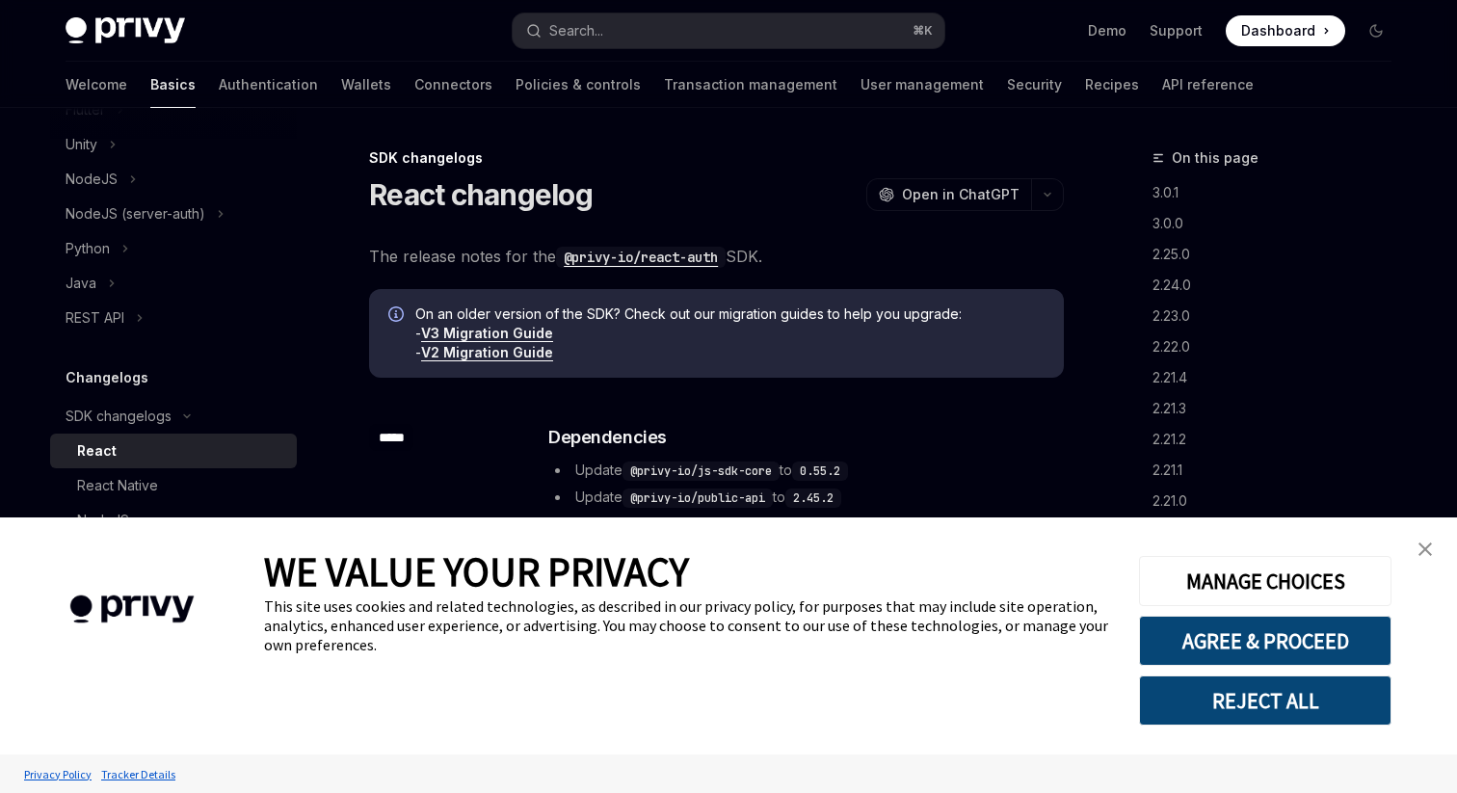
click at [1207, 690] on button "REJECT ALL" at bounding box center [1265, 700] width 252 height 50
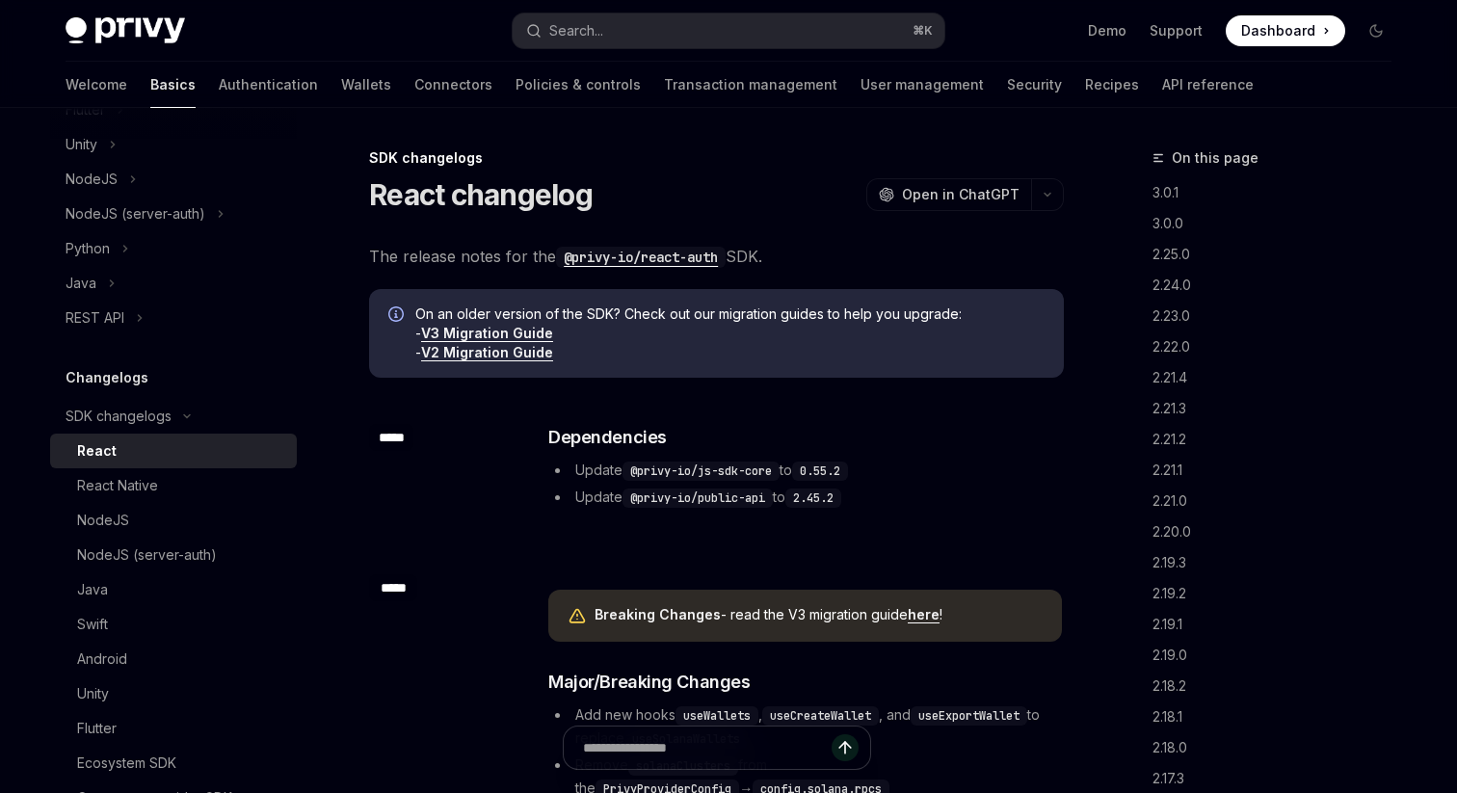
scroll to position [231, 0]
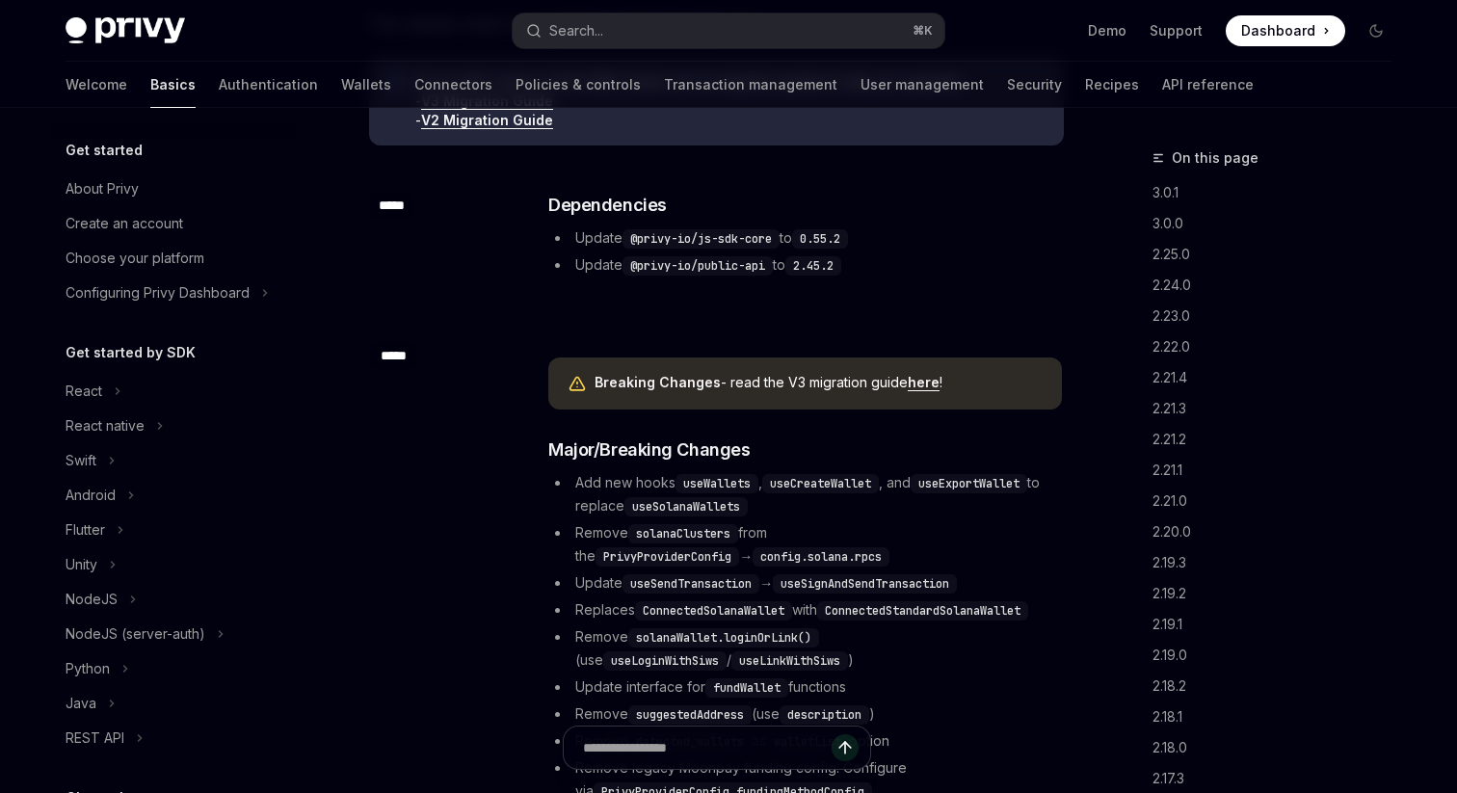
scroll to position [420, 0]
